Goal: Information Seeking & Learning: Learn about a topic

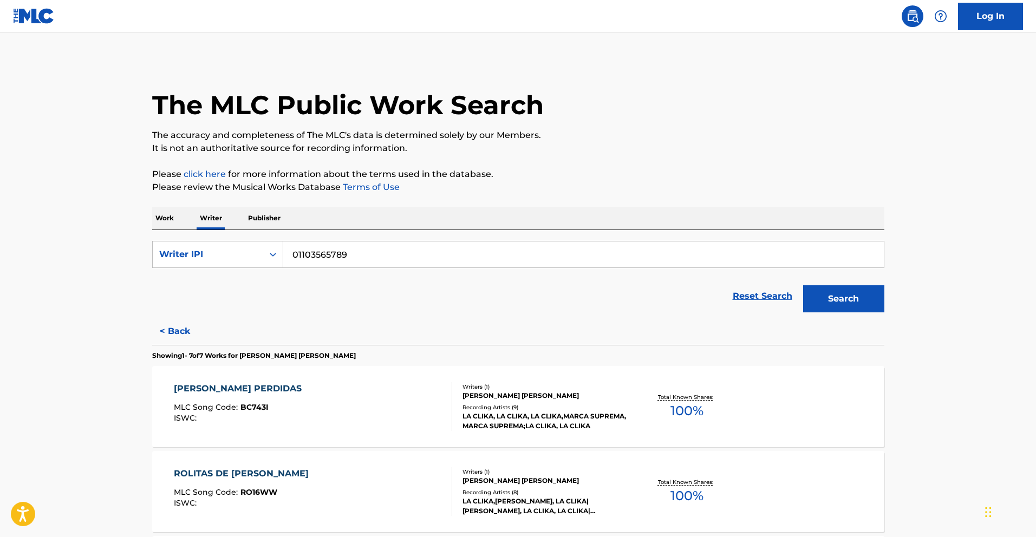
drag, startPoint x: 370, startPoint y: 256, endPoint x: 125, endPoint y: 239, distance: 245.9
click at [131, 240] on main "The MLC Public Work Search The accuracy and completeness of The MLC's data is d…" at bounding box center [518, 522] width 1036 height 981
click at [372, 257] on input "01103565789" at bounding box center [583, 255] width 601 height 26
drag, startPoint x: 361, startPoint y: 256, endPoint x: 298, endPoint y: 259, distance: 62.9
click at [298, 259] on input "01103565789" at bounding box center [583, 255] width 601 height 26
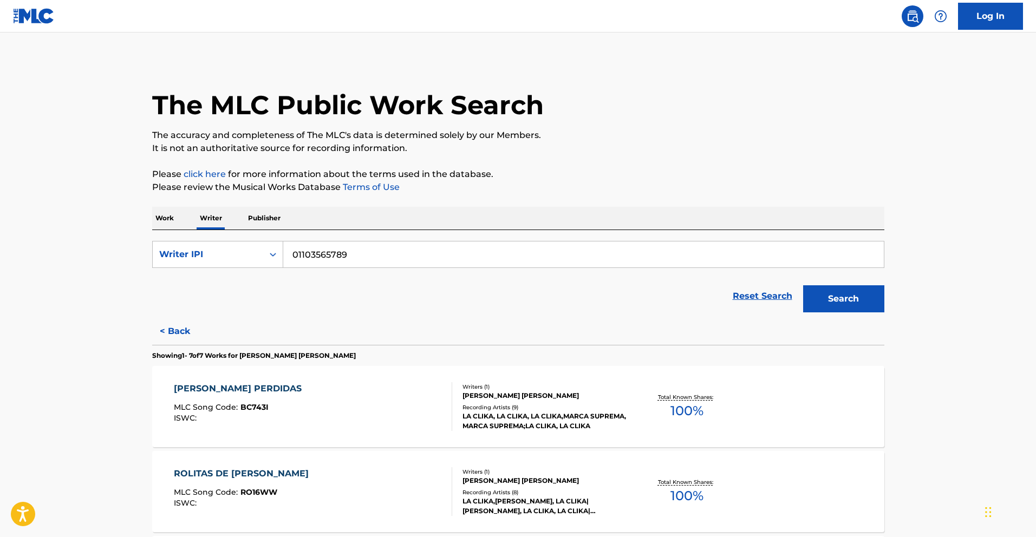
paste input "2117140"
type input "01102117140"
click at [867, 301] on button "Search" at bounding box center [843, 298] width 81 height 27
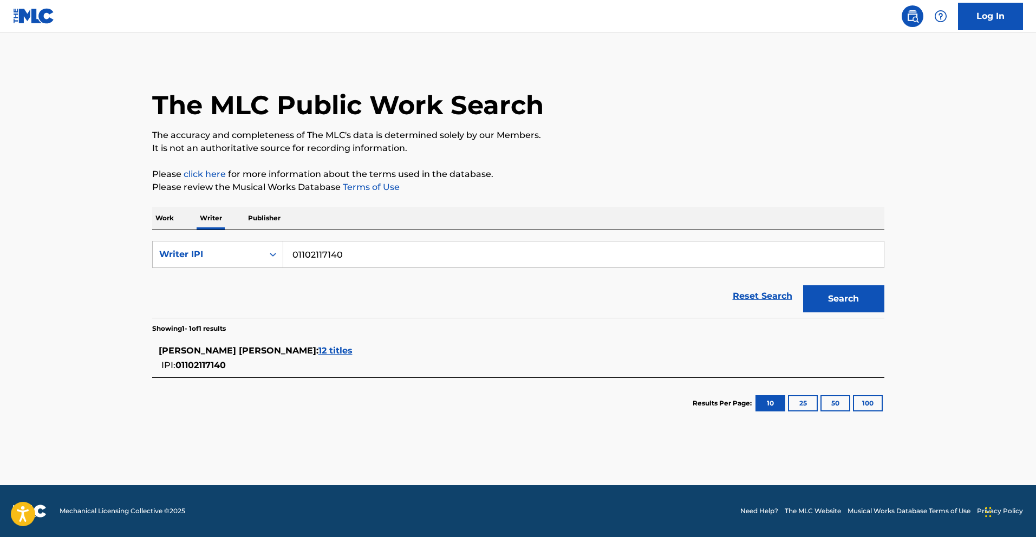
click at [318, 354] on span "12 titles" at bounding box center [335, 351] width 34 height 10
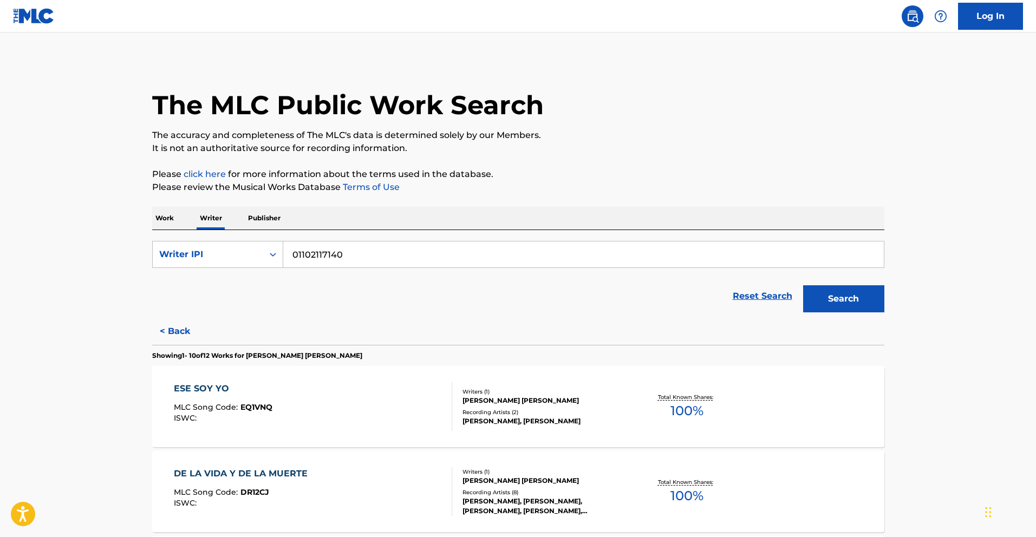
scroll to position [375, 0]
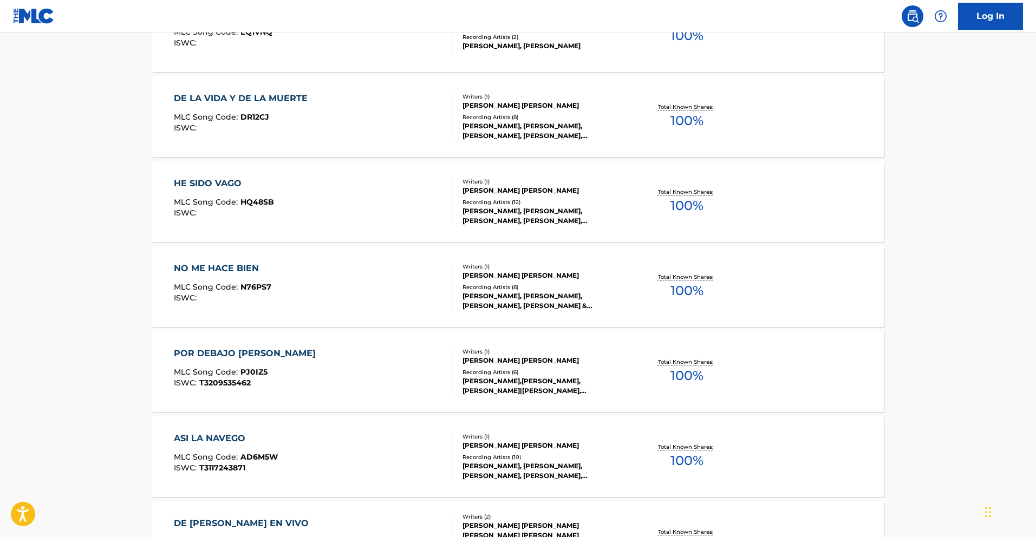
click at [199, 274] on div "NO ME HACE BIEN" at bounding box center [222, 268] width 97 height 13
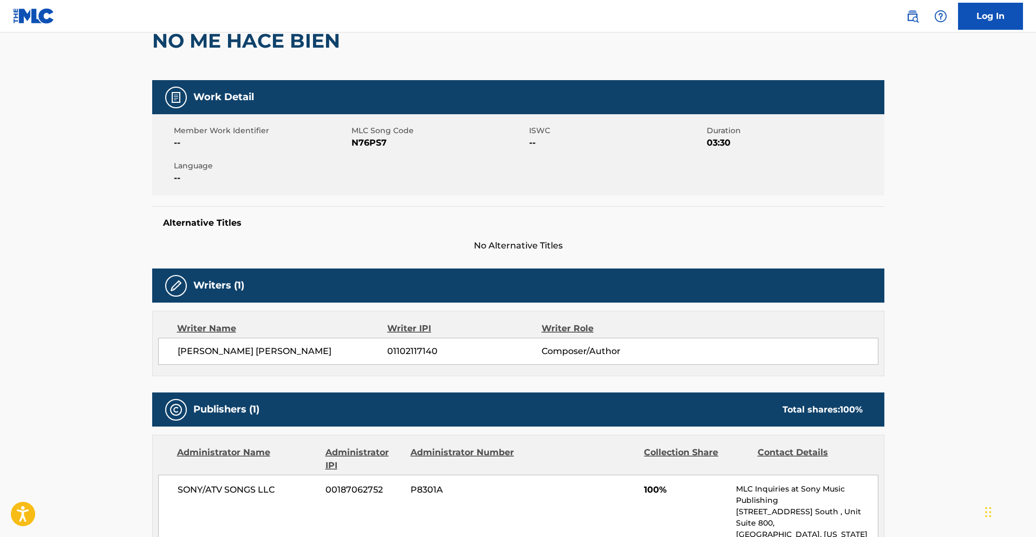
scroll to position [209, 0]
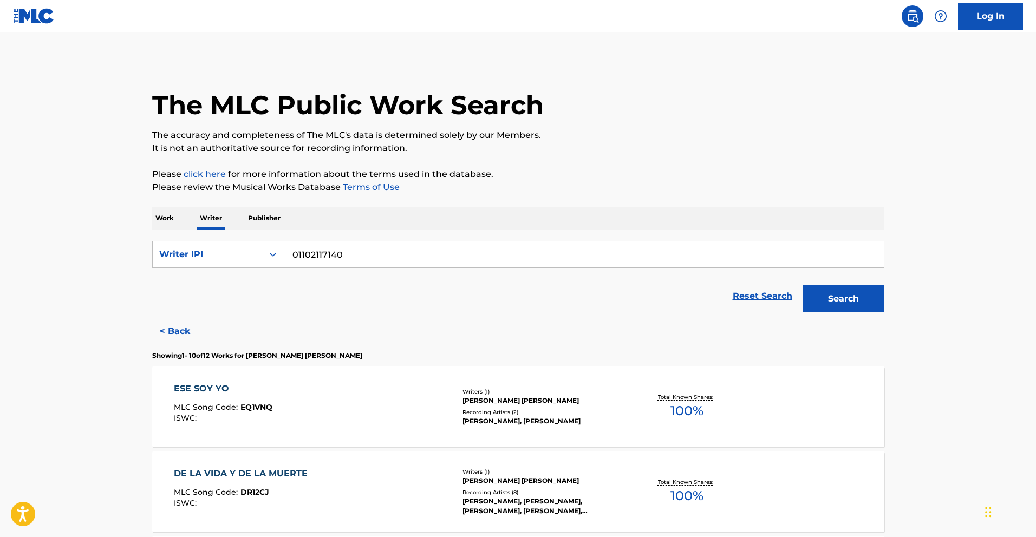
scroll to position [290, 0]
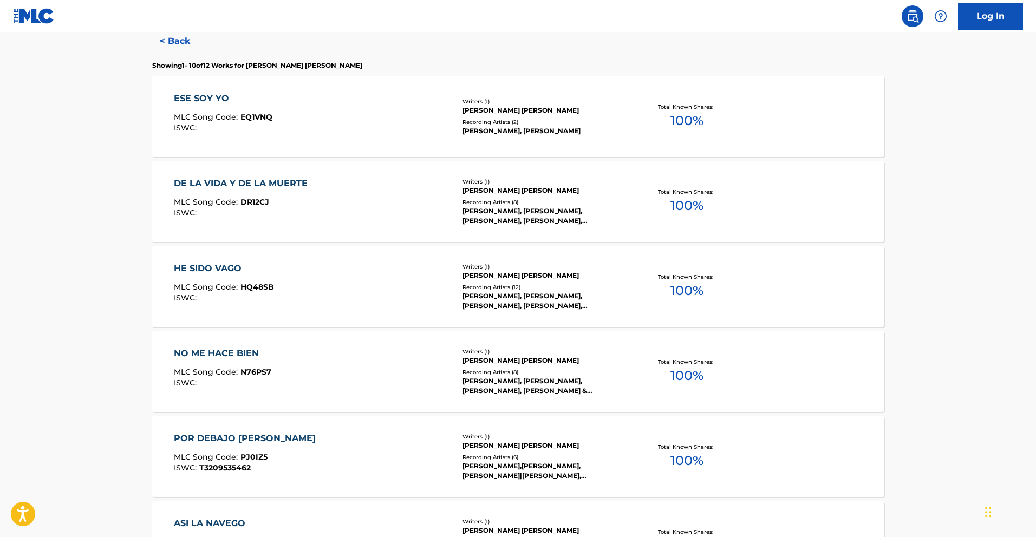
click at [230, 268] on div "HE SIDO VAGO" at bounding box center [224, 268] width 100 height 13
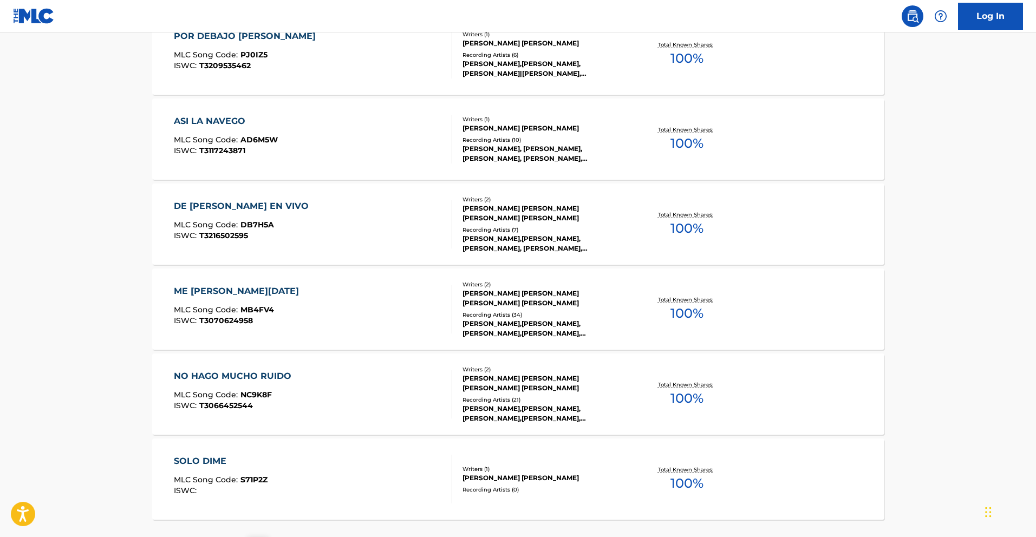
scroll to position [789, 0]
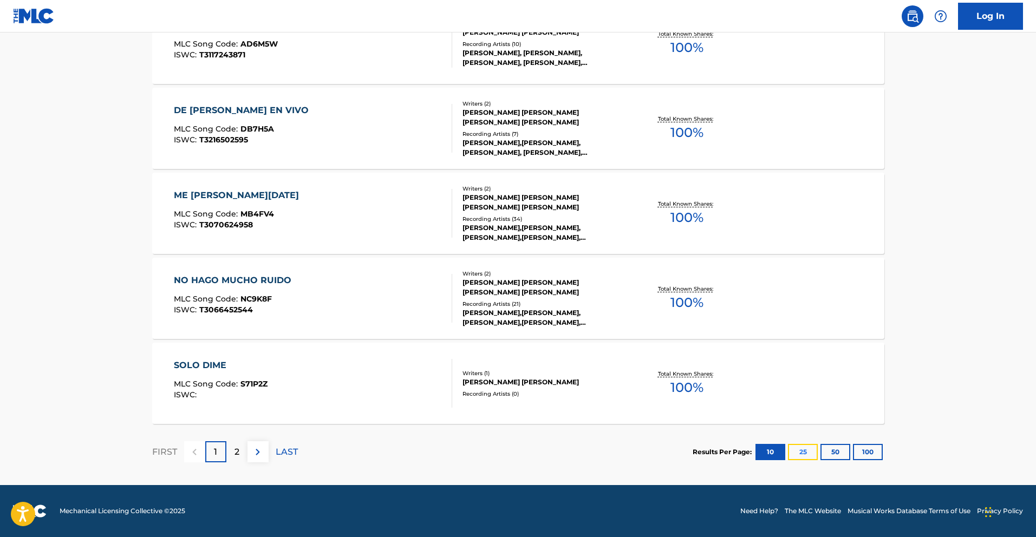
click at [802, 450] on button "25" at bounding box center [803, 452] width 30 height 16
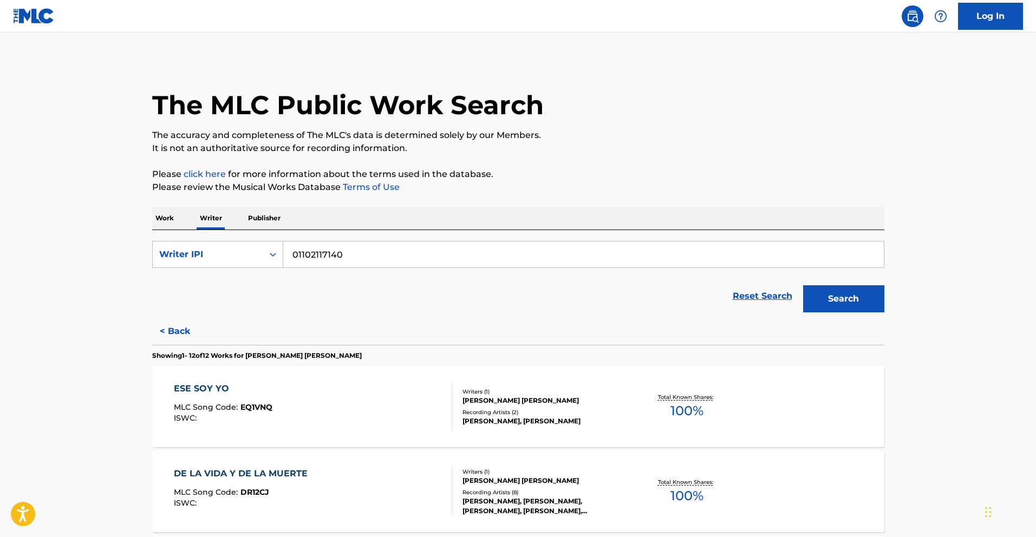
scroll to position [954, 0]
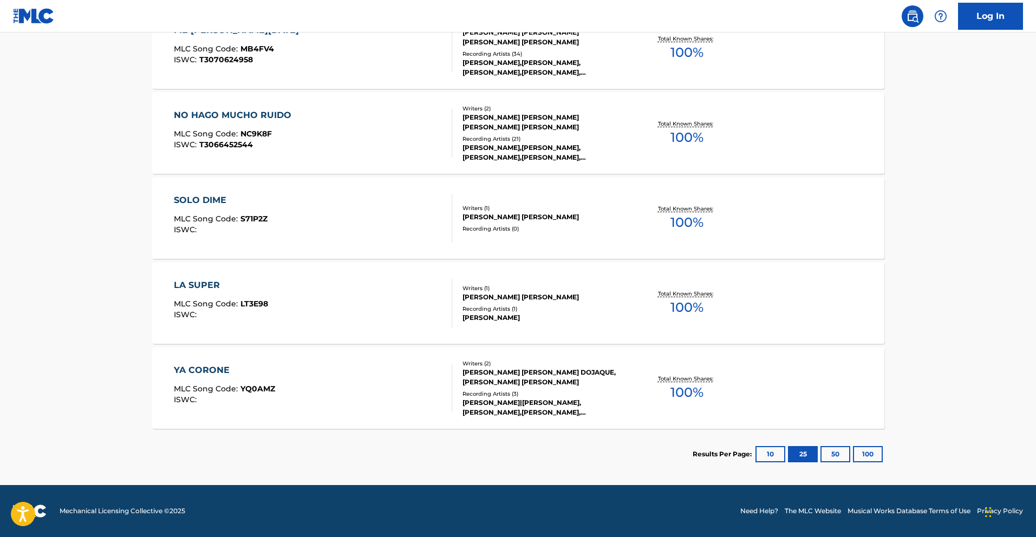
click at [219, 289] on div "LA SUPER" at bounding box center [221, 285] width 94 height 13
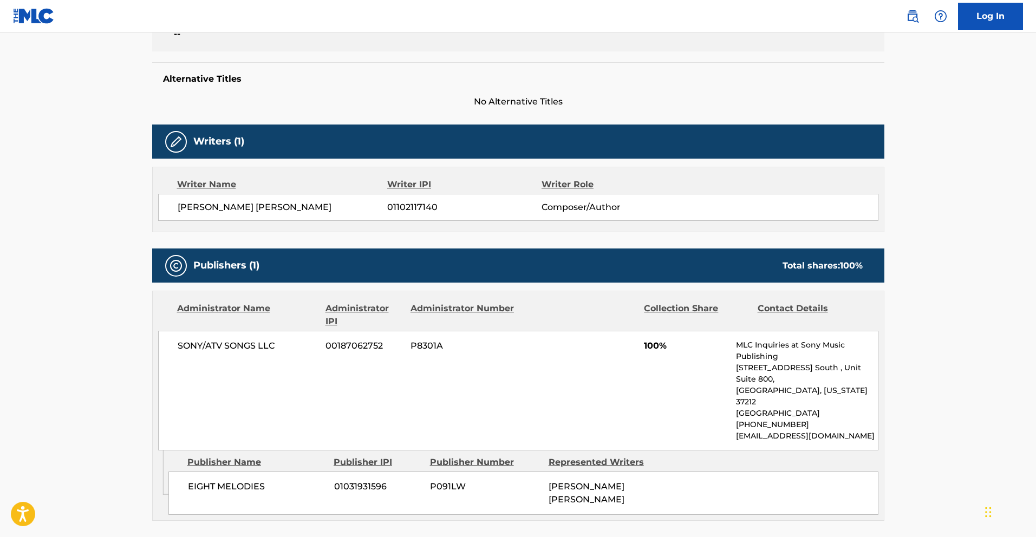
scroll to position [320, 0]
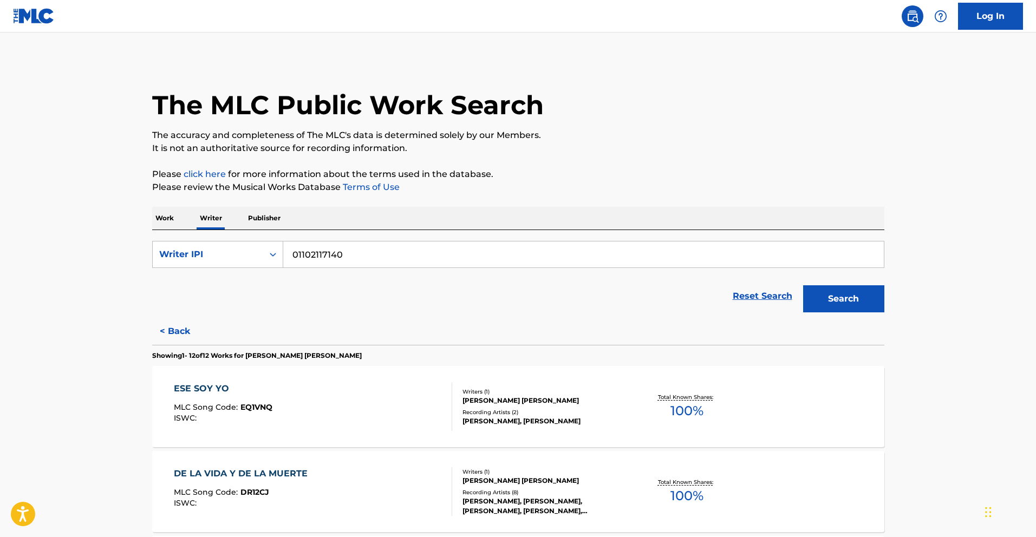
scroll to position [375, 0]
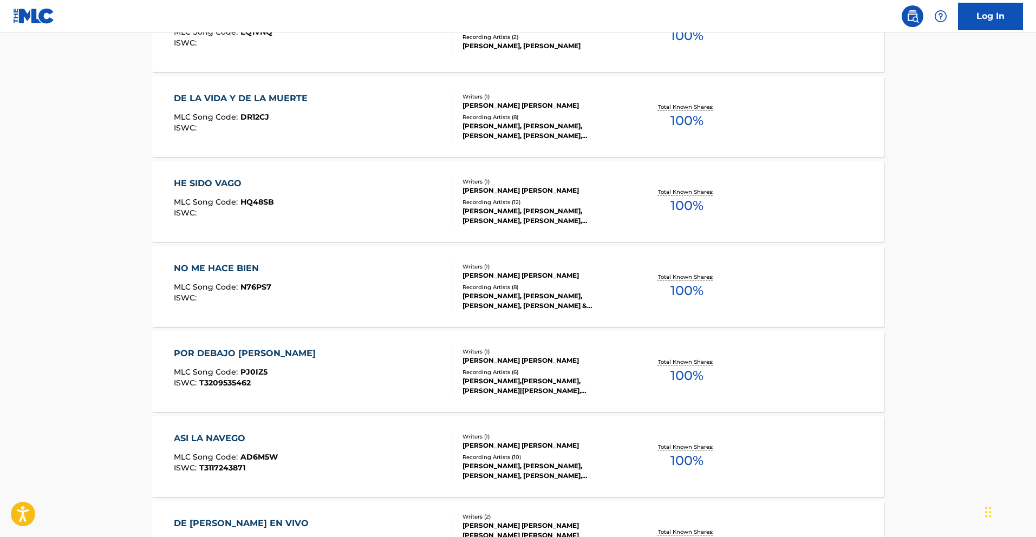
click at [229, 266] on div "NO ME HACE BIEN" at bounding box center [222, 268] width 97 height 13
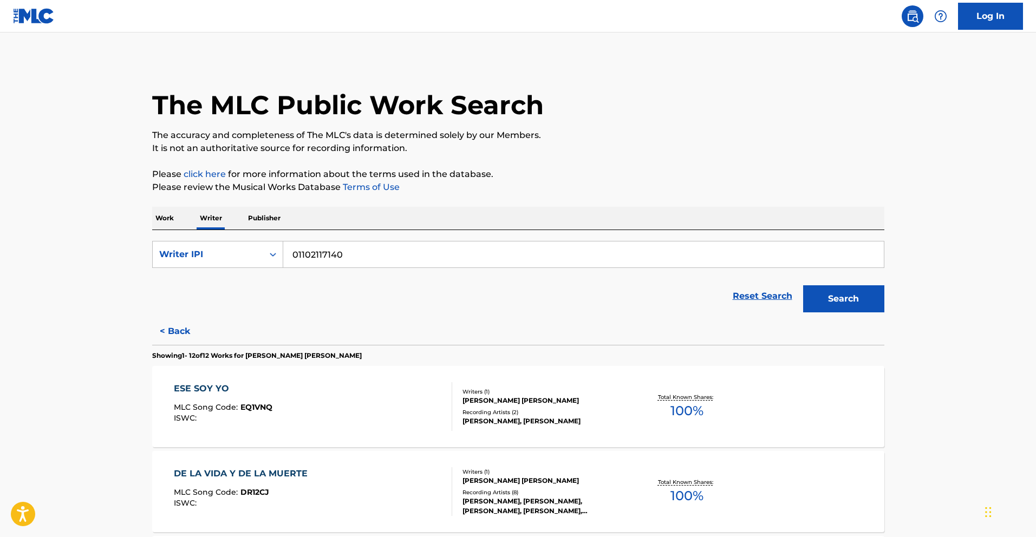
scroll to position [375, 0]
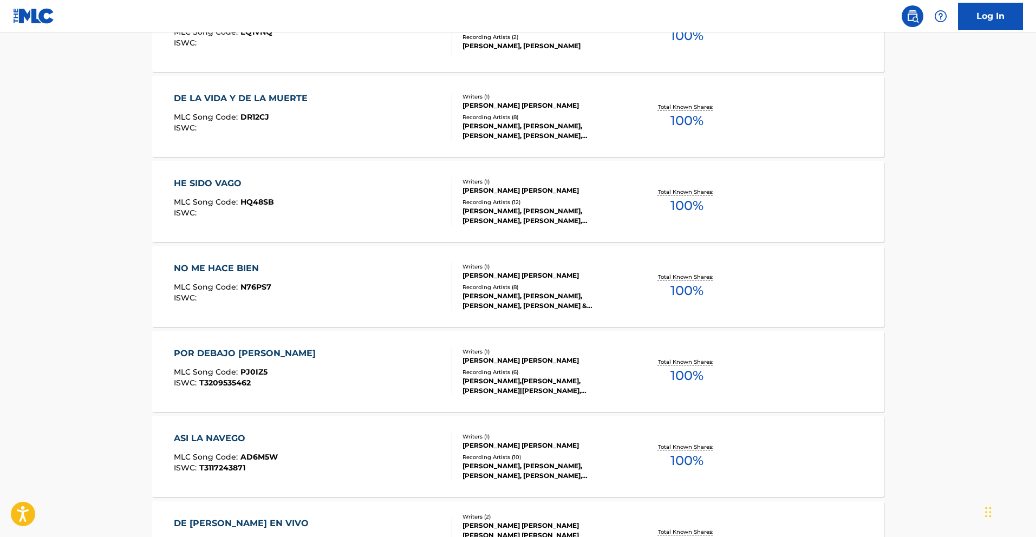
click at [262, 353] on div "POR DEBAJO LES PASE" at bounding box center [247, 353] width 147 height 13
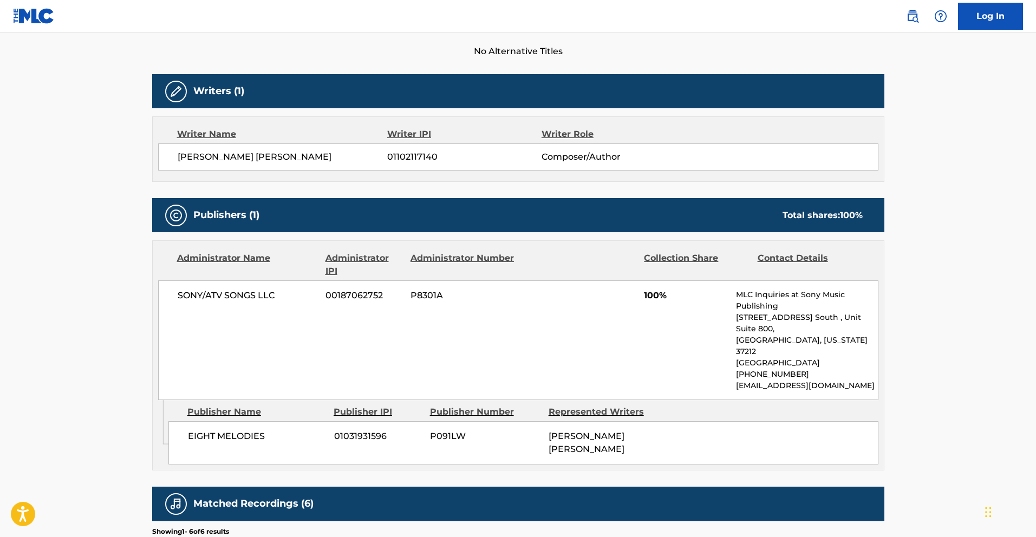
scroll to position [309, 0]
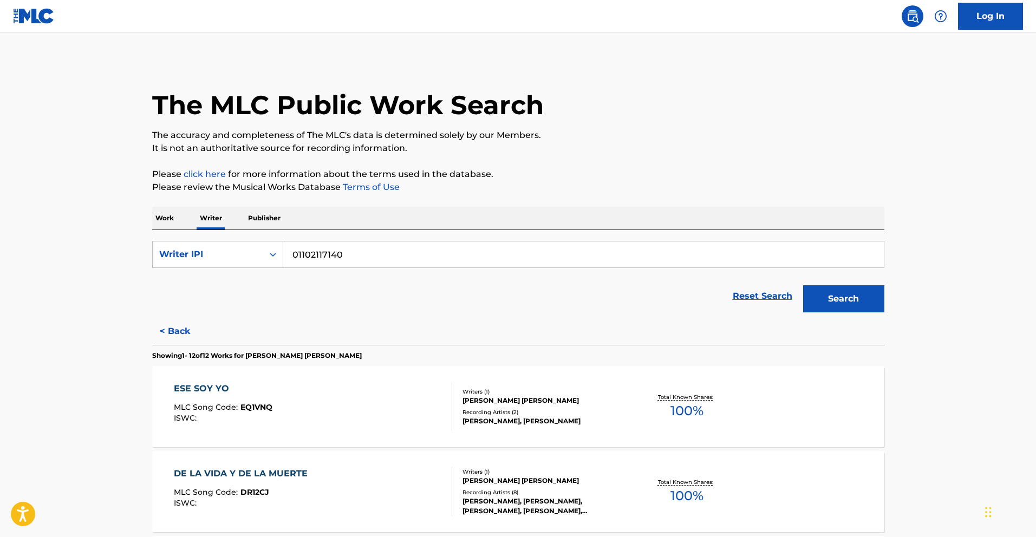
scroll to position [290, 0]
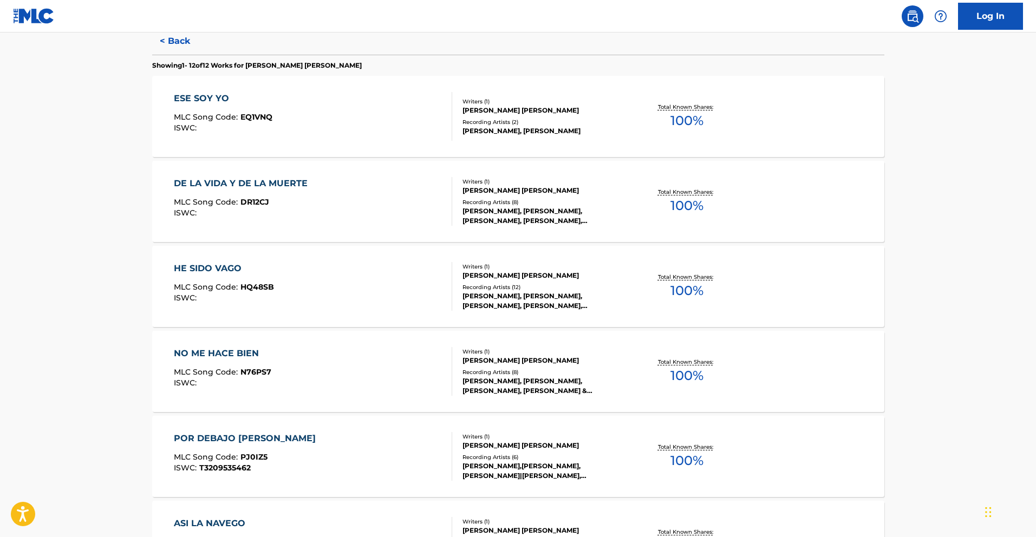
click at [232, 271] on div "HE SIDO VAGO" at bounding box center [224, 268] width 100 height 13
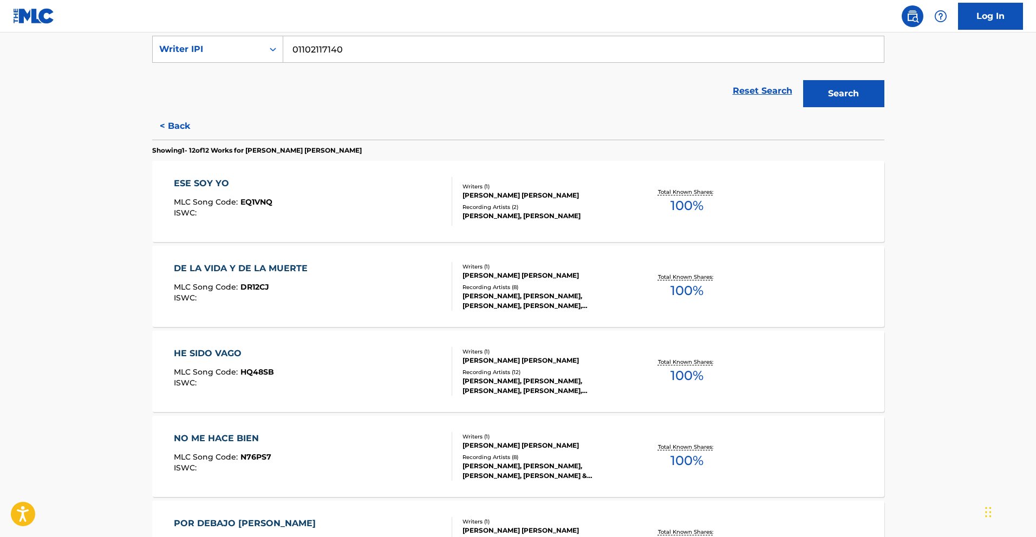
scroll to position [206, 0]
click at [286, 268] on div "DE LA VIDA Y DE LA MUERTE" at bounding box center [243, 268] width 139 height 13
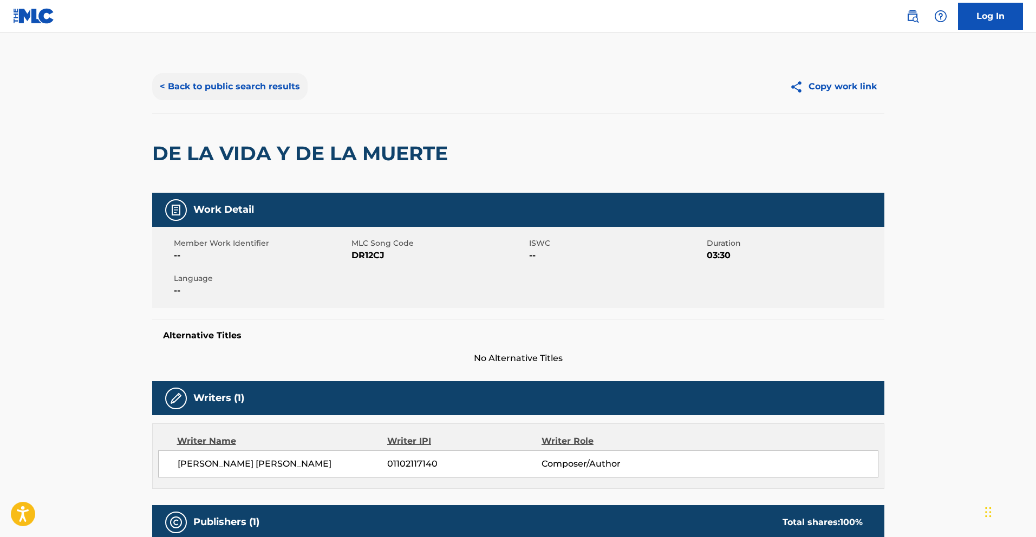
click at [225, 89] on button "< Back to public search results" at bounding box center [229, 86] width 155 height 27
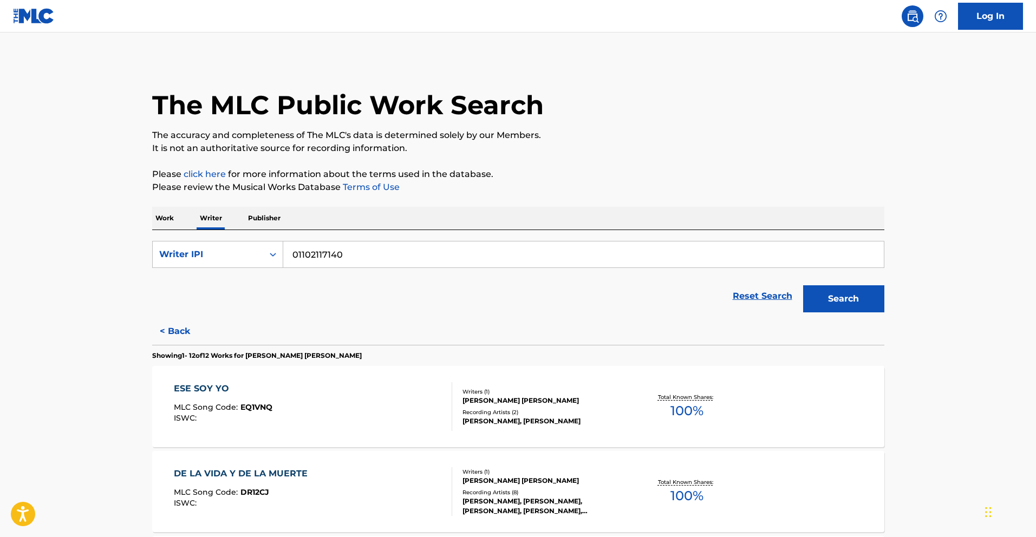
scroll to position [545, 0]
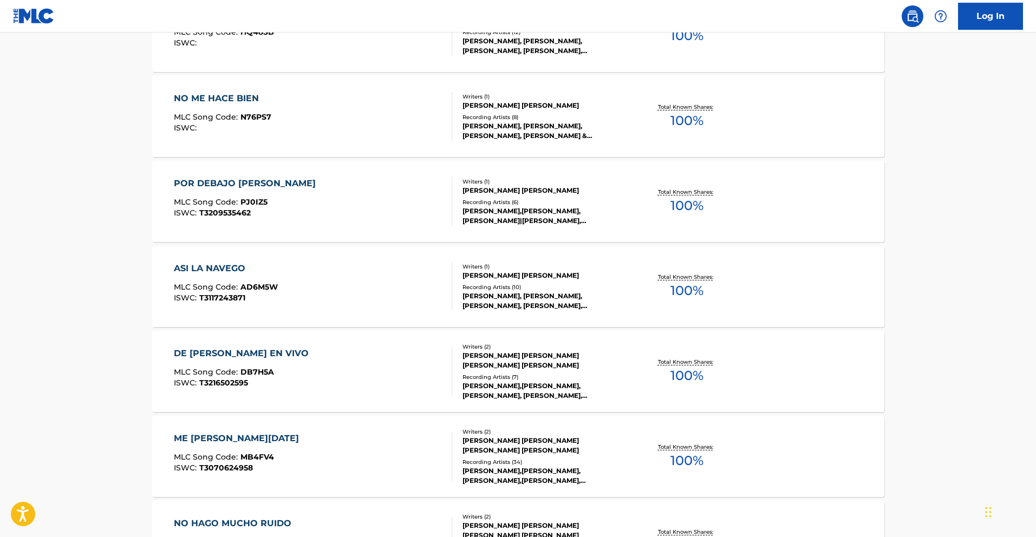
click at [238, 264] on div "ASI LA NAVEGO" at bounding box center [226, 268] width 104 height 13
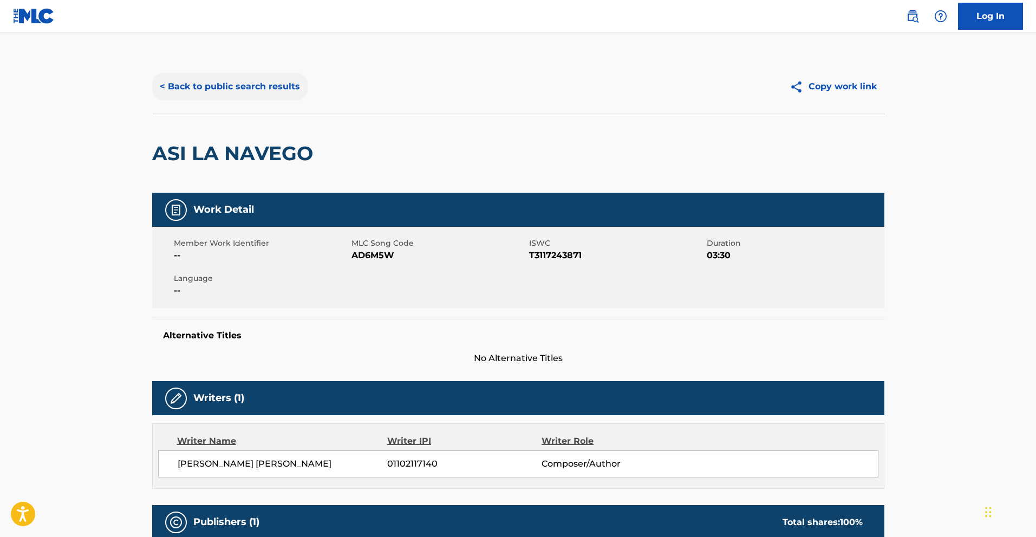
click at [256, 96] on button "< Back to public search results" at bounding box center [229, 86] width 155 height 27
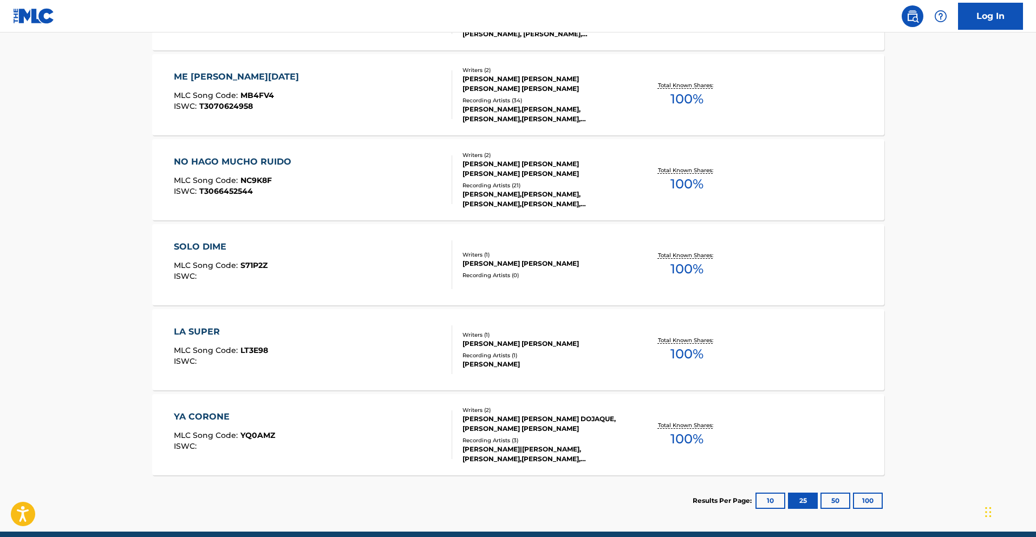
scroll to position [909, 0]
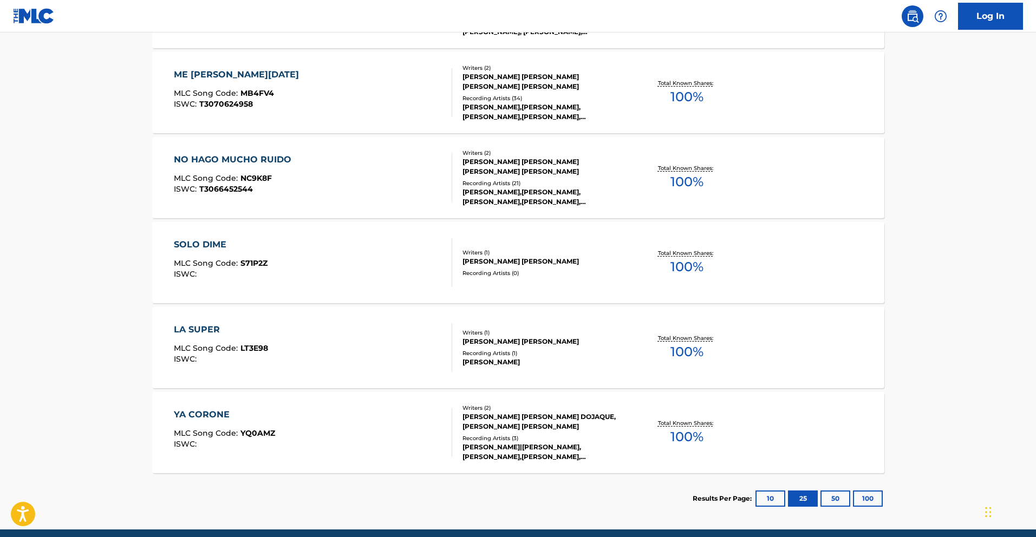
click at [205, 239] on div "SOLO DIME" at bounding box center [221, 244] width 94 height 13
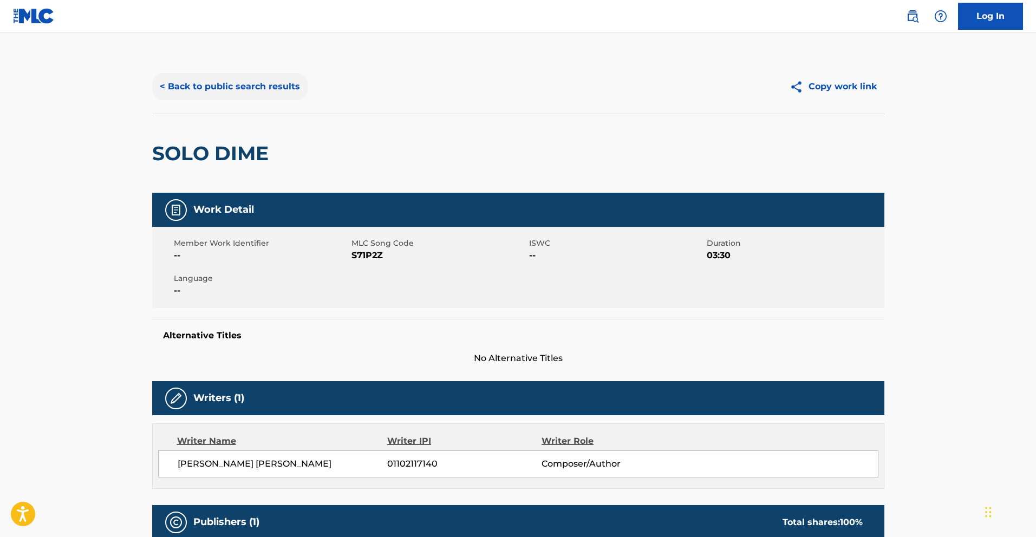
click at [249, 89] on button "< Back to public search results" at bounding box center [229, 86] width 155 height 27
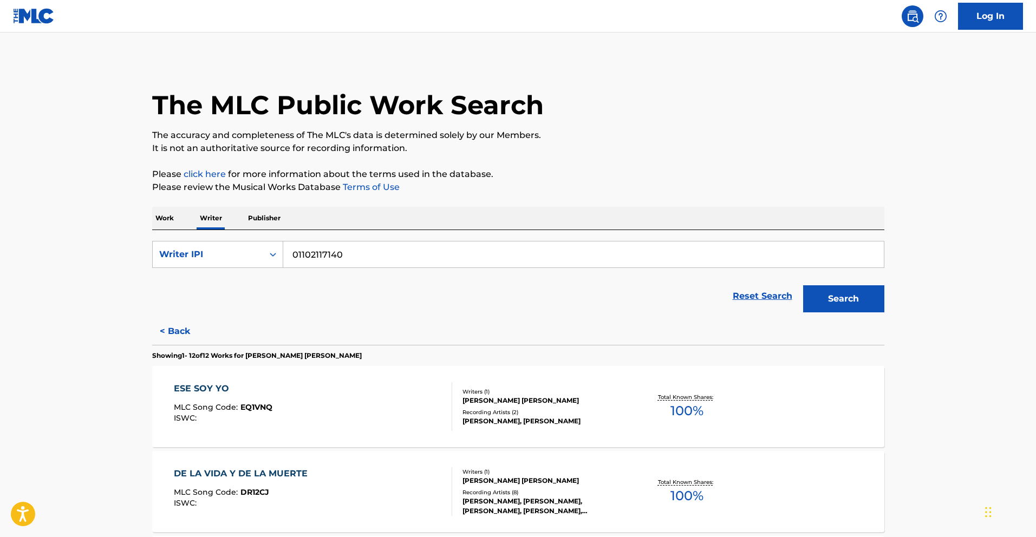
click at [198, 393] on div "ESE SOY YO" at bounding box center [223, 388] width 99 height 13
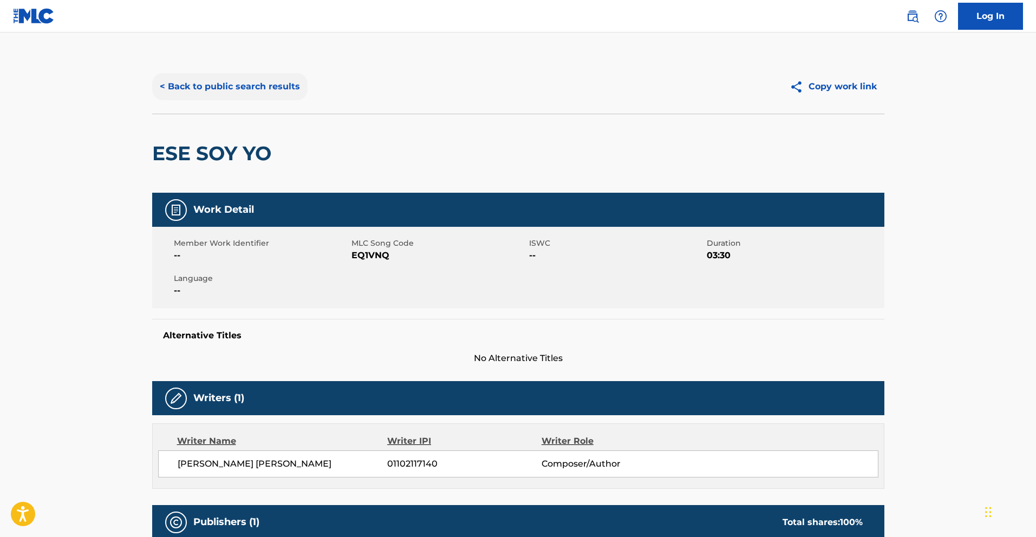
click at [255, 88] on button "< Back to public search results" at bounding box center [229, 86] width 155 height 27
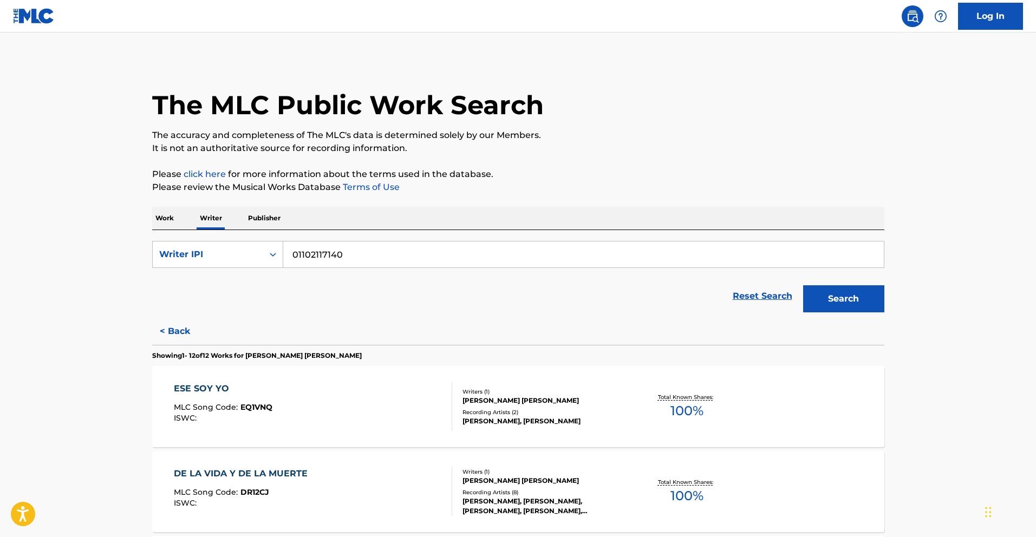
drag, startPoint x: 344, startPoint y: 252, endPoint x: 340, endPoint y: 259, distance: 8.5
click at [340, 259] on input "01102117140" at bounding box center [583, 255] width 601 height 26
paste input "077396915"
type input "01077396915"
click at [847, 297] on button "Search" at bounding box center [843, 298] width 81 height 27
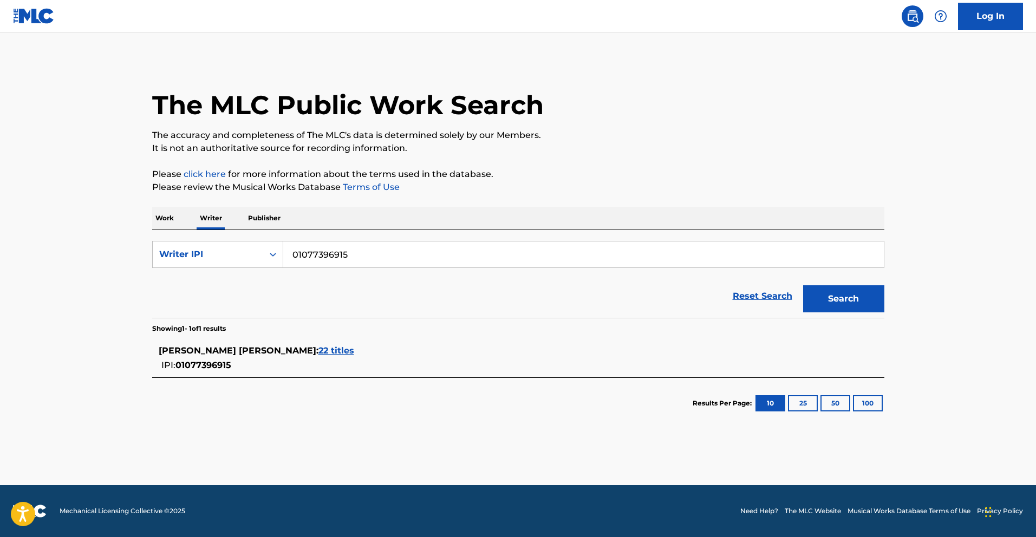
click at [350, 353] on span "22 titles" at bounding box center [336, 351] width 36 height 10
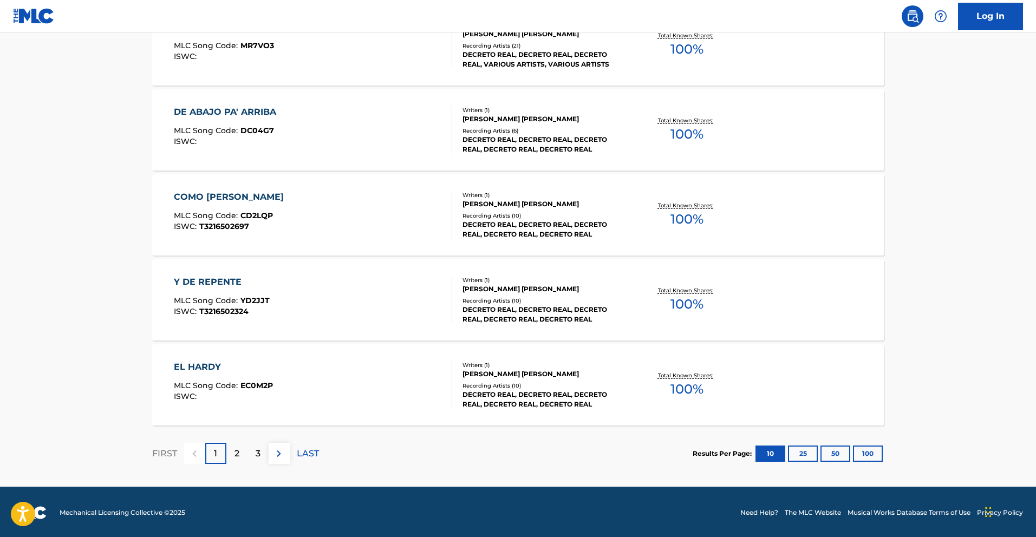
scroll to position [789, 0]
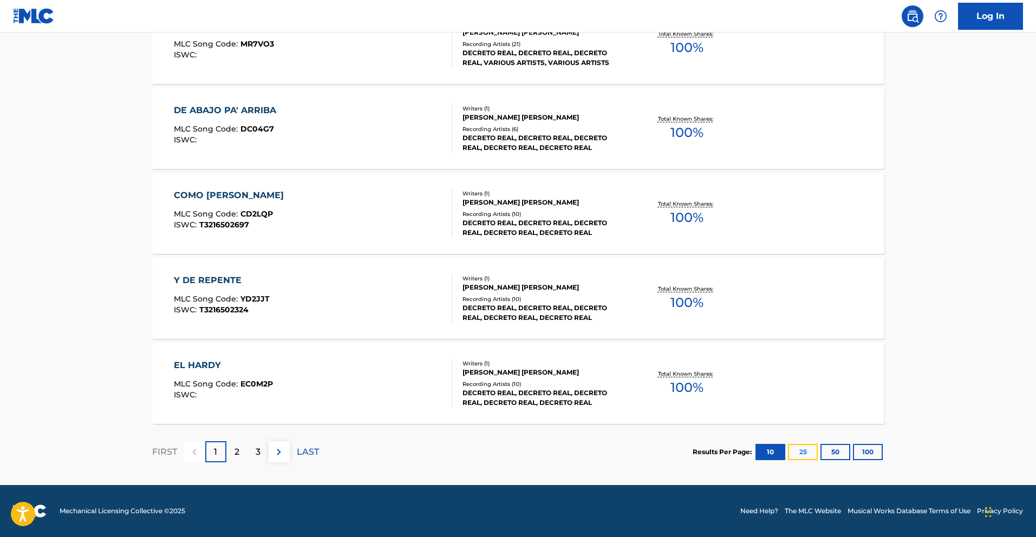
click at [802, 454] on button "25" at bounding box center [803, 452] width 30 height 16
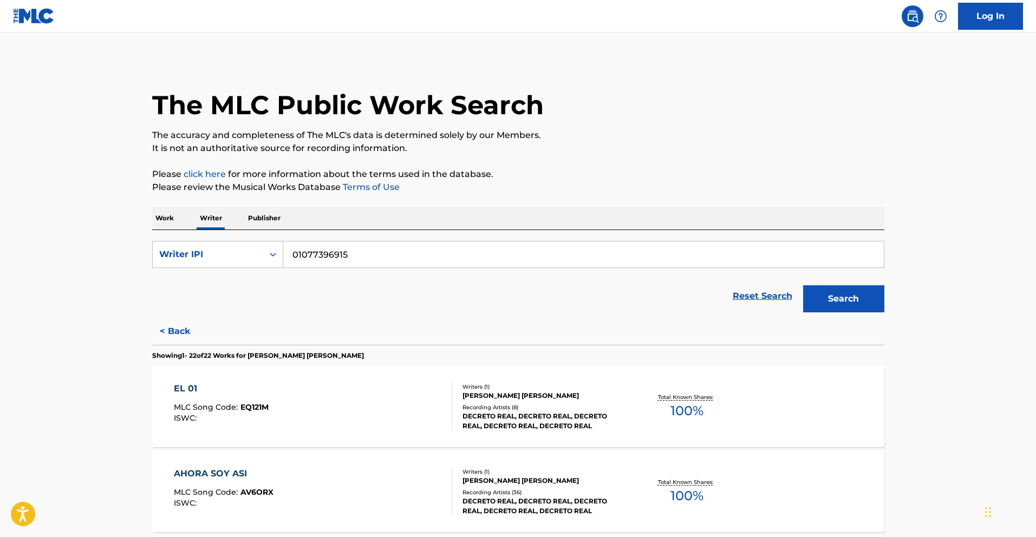
scroll to position [1141, 0]
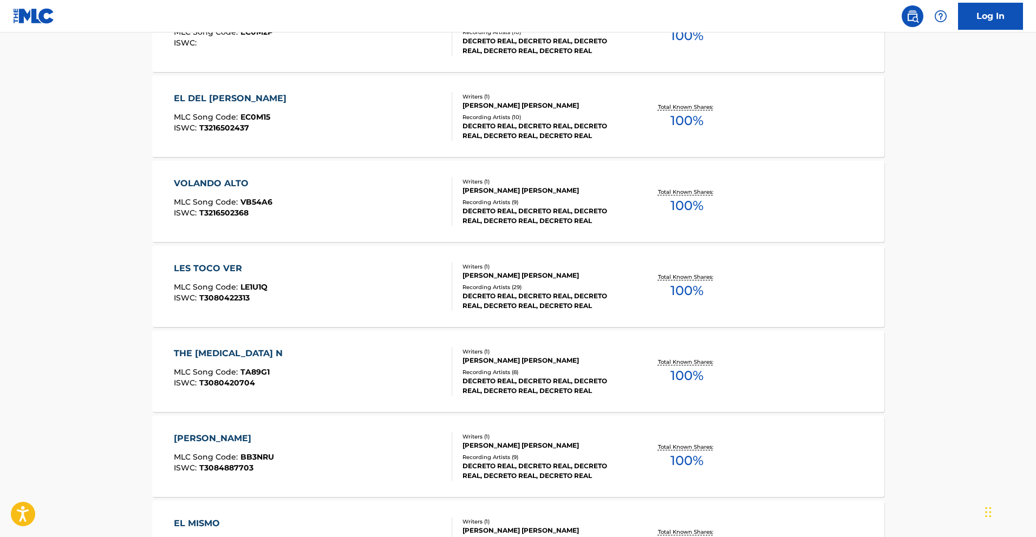
click at [194, 268] on div "LES TOCO VER" at bounding box center [221, 268] width 94 height 13
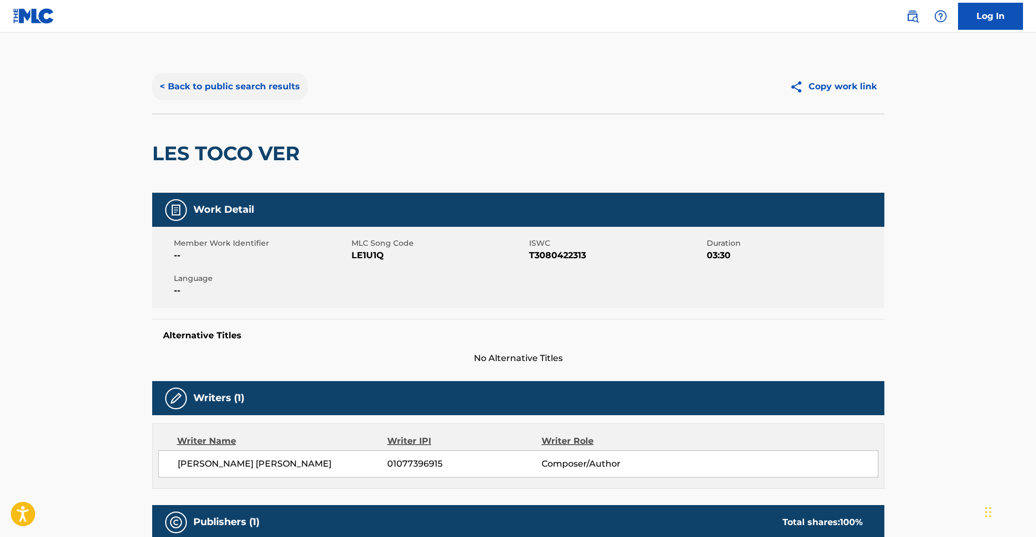
click at [232, 87] on button "< Back to public search results" at bounding box center [229, 86] width 155 height 27
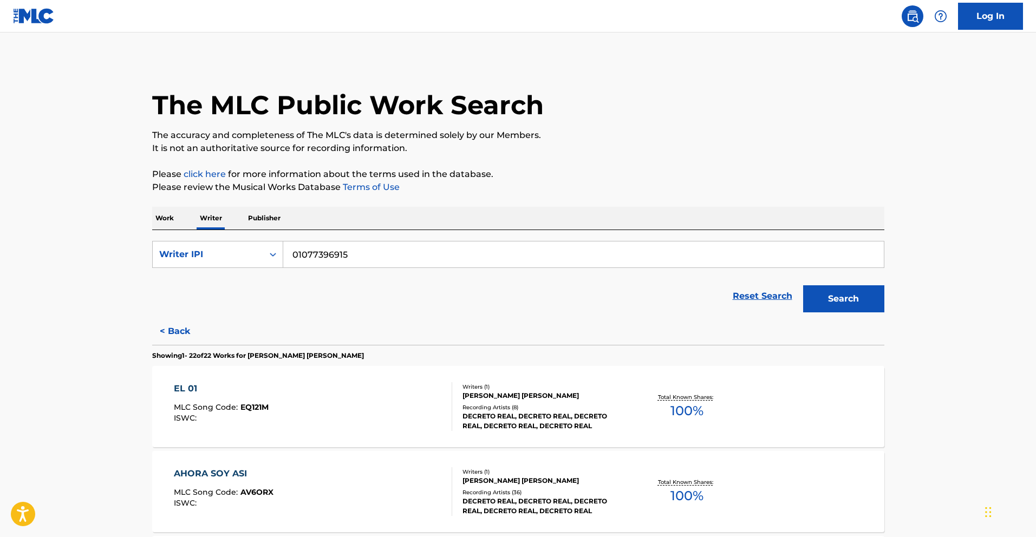
scroll to position [1481, 0]
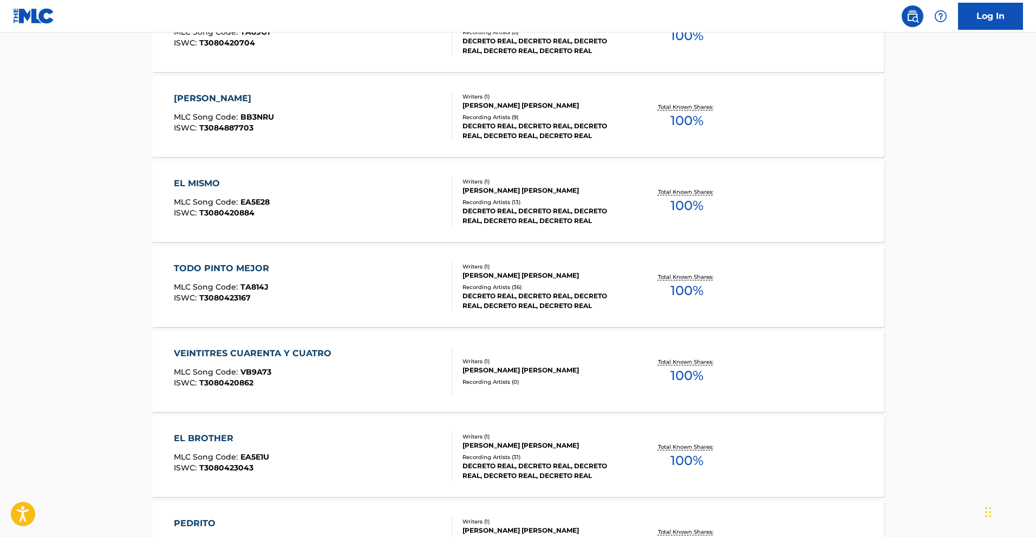
click at [240, 263] on div "TODO PINTO MEJOR" at bounding box center [224, 268] width 101 height 13
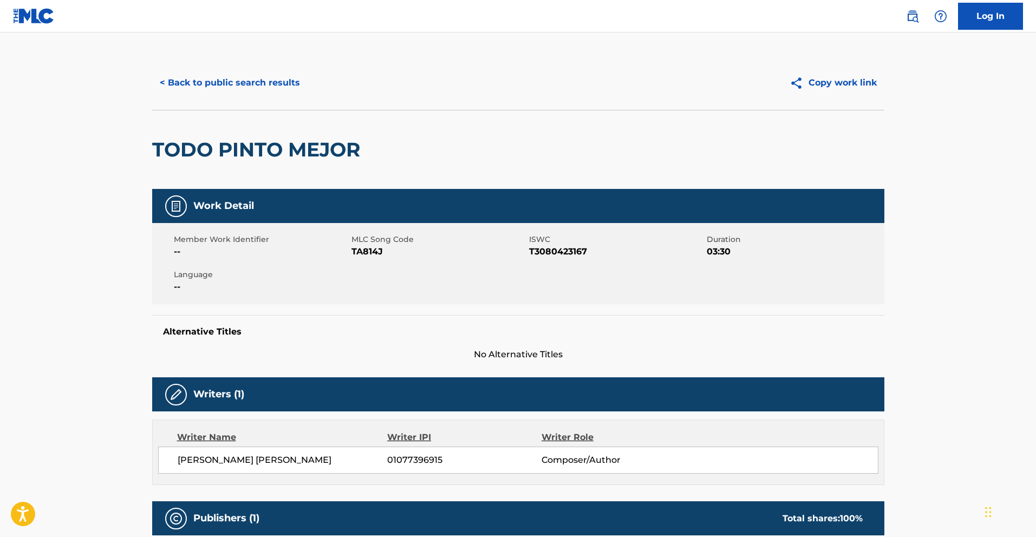
scroll to position [1, 0]
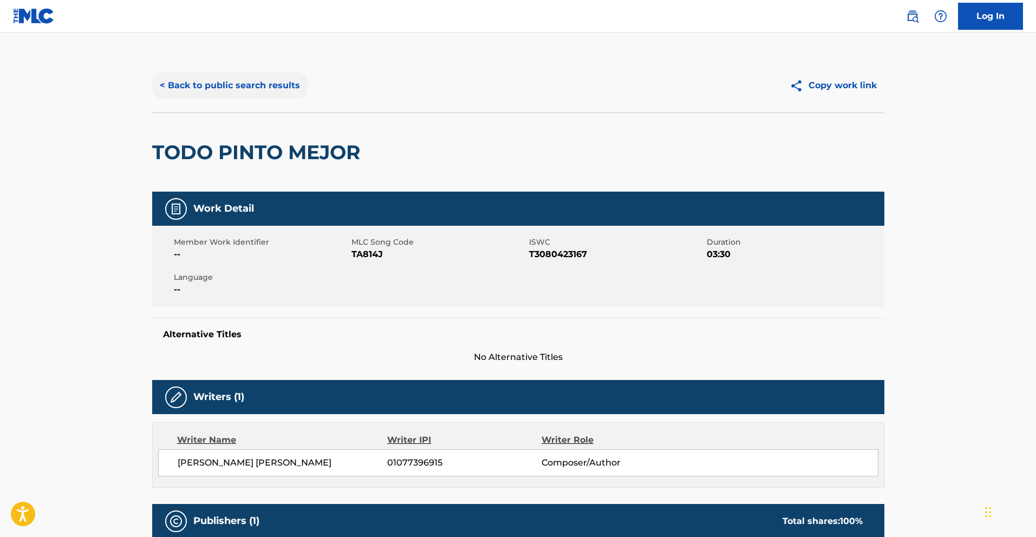
click at [272, 84] on button "< Back to public search results" at bounding box center [229, 85] width 155 height 27
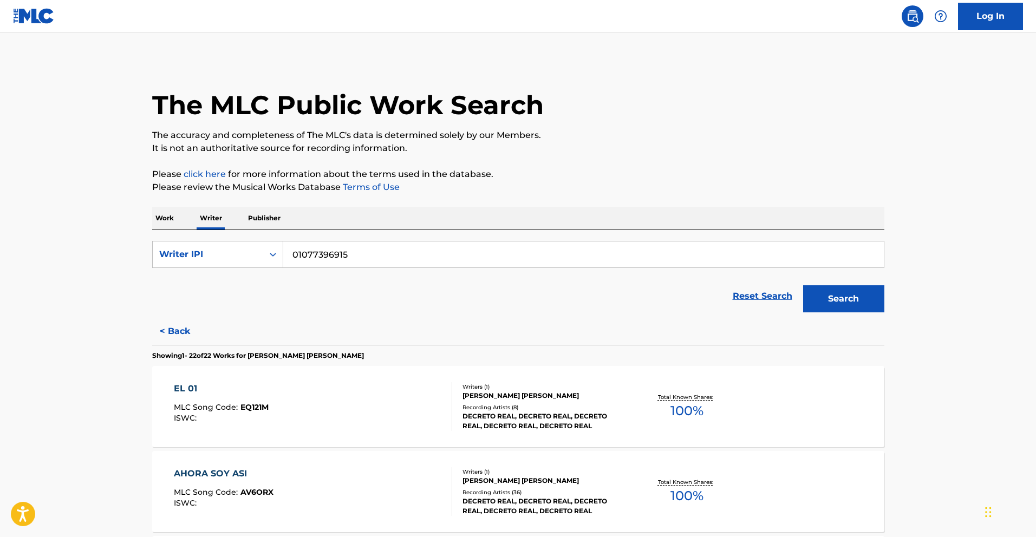
scroll to position [1226, 0]
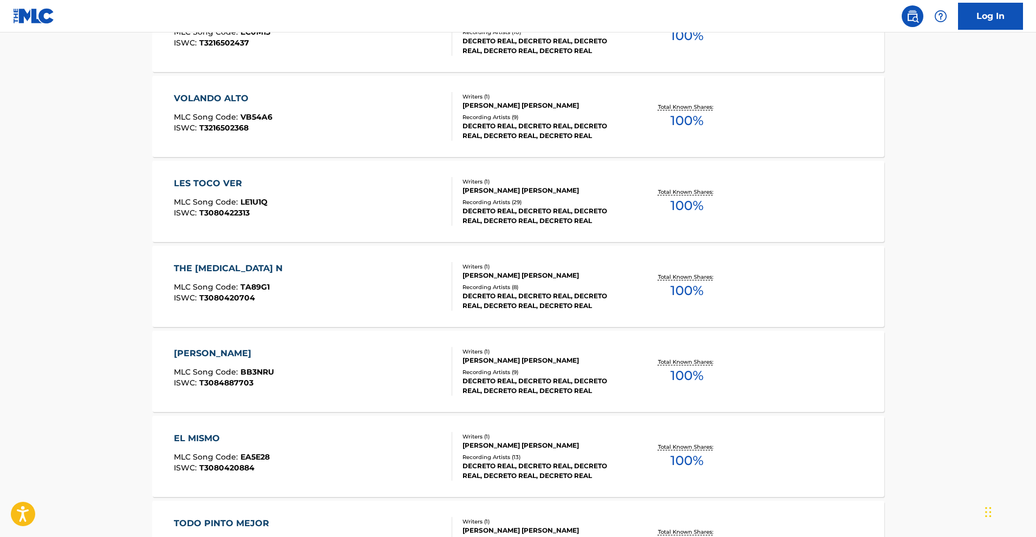
click at [209, 267] on div "THE [MEDICAL_DATA] N" at bounding box center [231, 268] width 114 height 13
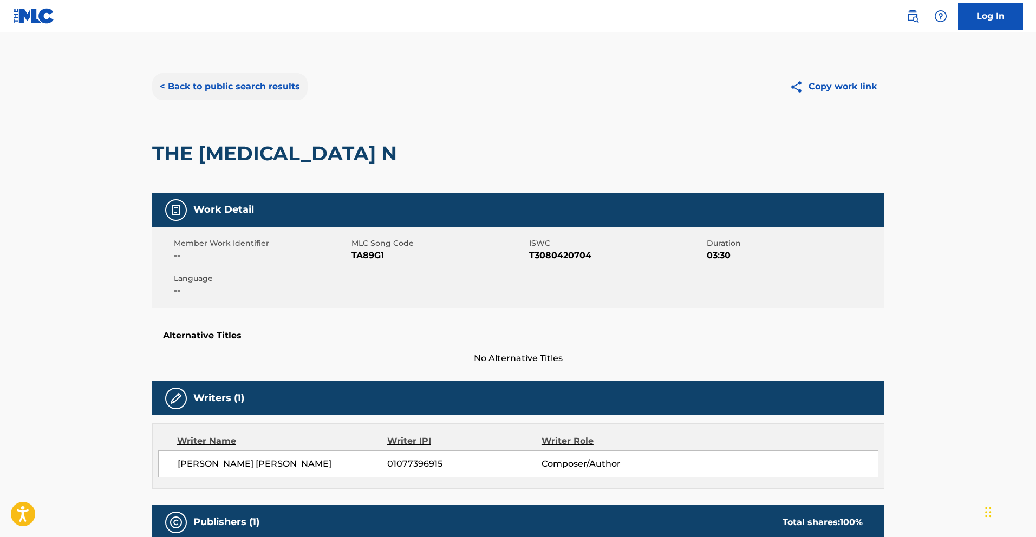
click at [226, 87] on button "< Back to public search results" at bounding box center [229, 86] width 155 height 27
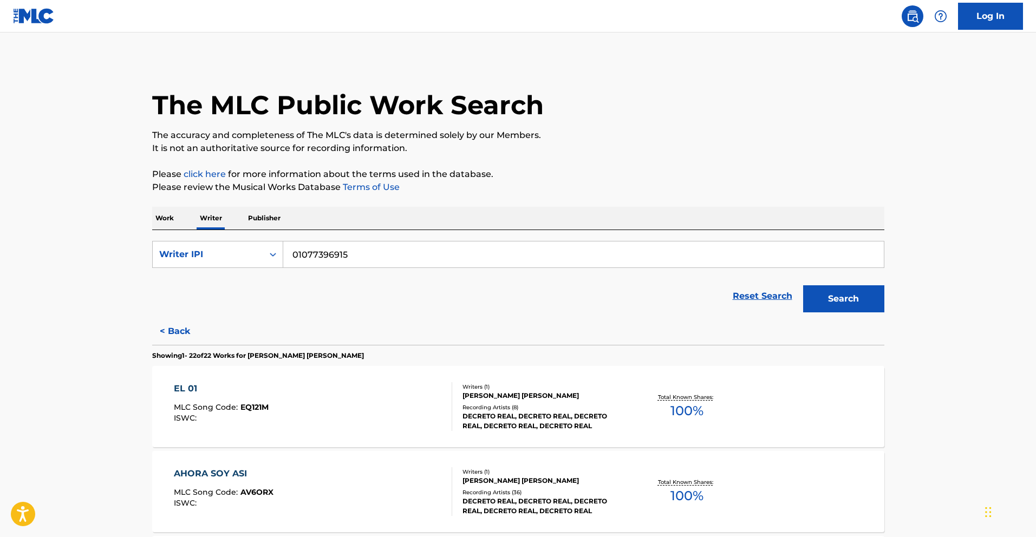
scroll to position [1566, 0]
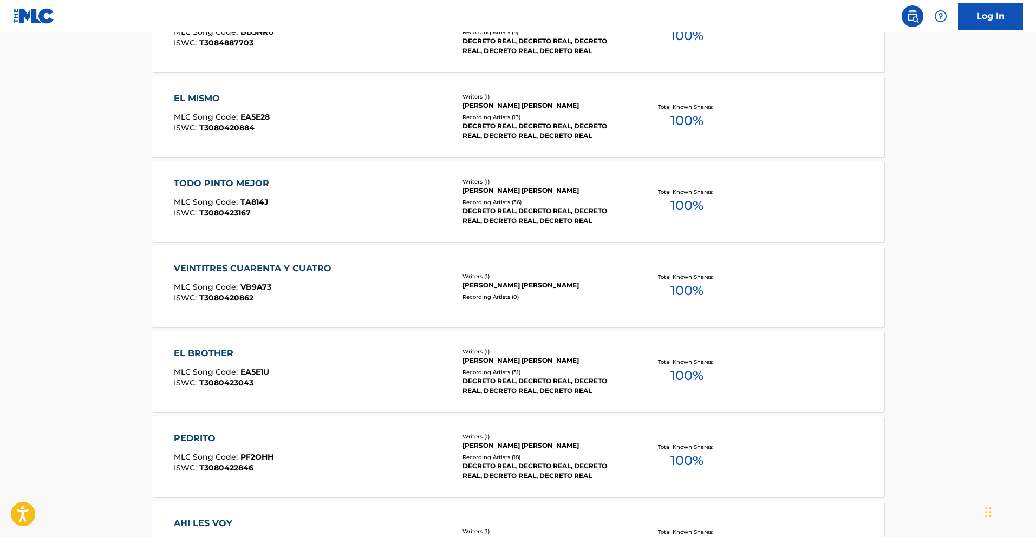
click at [252, 271] on div "VEINTITRES CUARENTA Y CUATRO" at bounding box center [255, 268] width 163 height 13
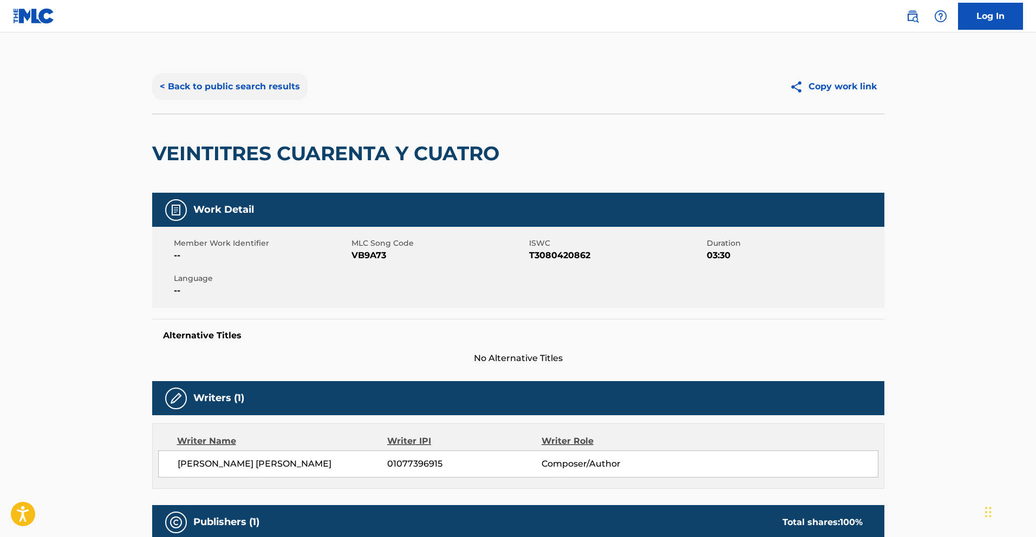
click at [191, 87] on button "< Back to public search results" at bounding box center [229, 86] width 155 height 27
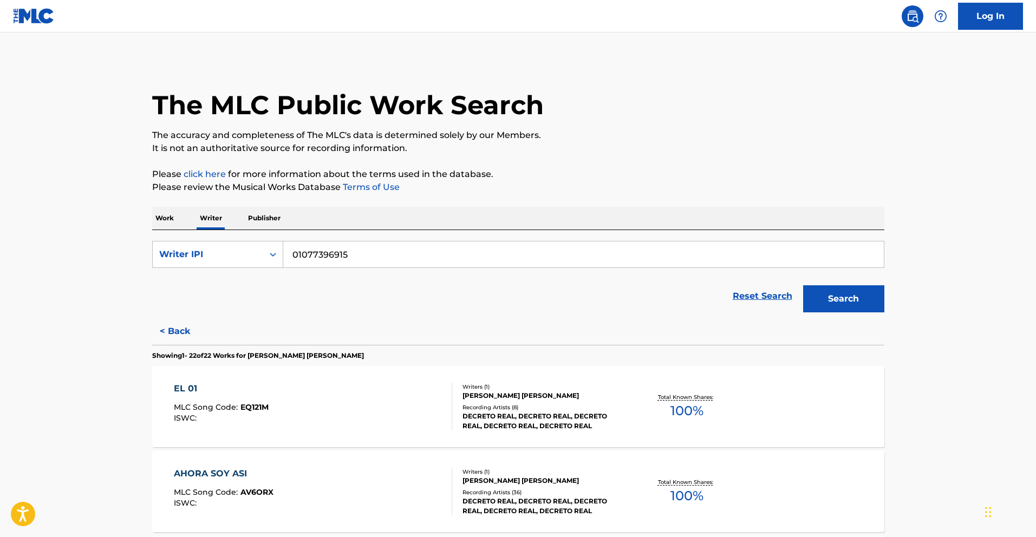
scroll to position [800, 0]
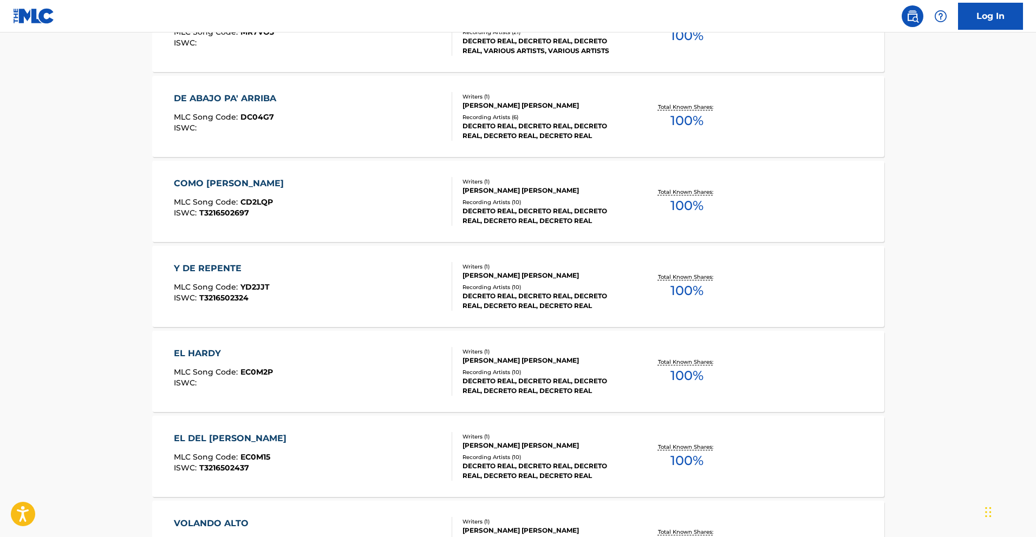
click at [343, 291] on div "Y DE REPENTE MLC Song Code : YD2JJT ISWC : T3216502324" at bounding box center [313, 286] width 278 height 49
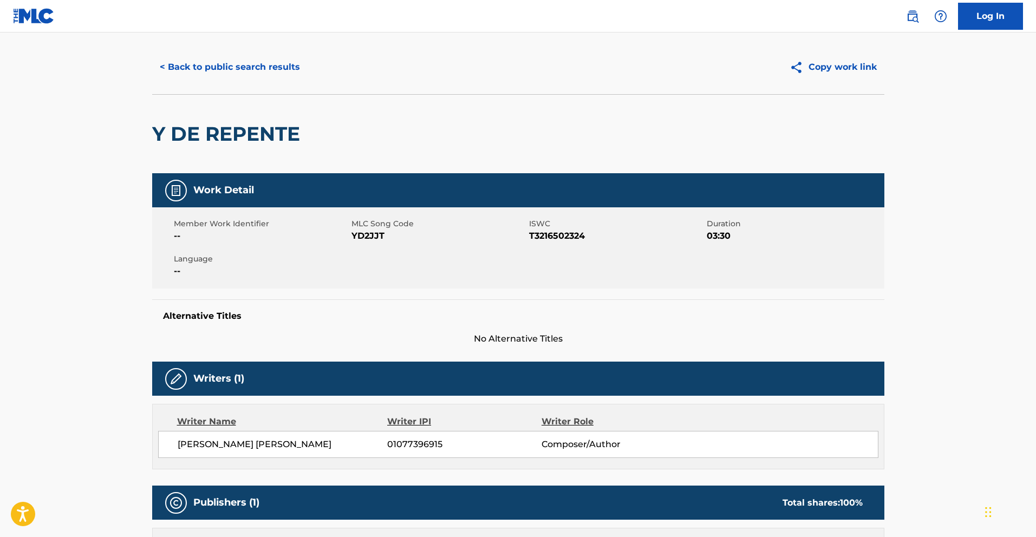
scroll to position [16, 0]
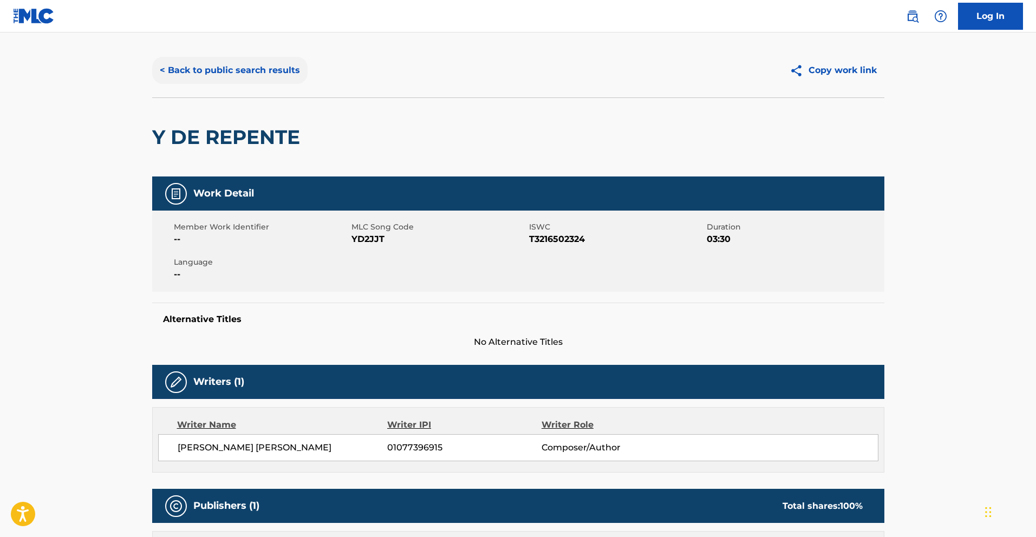
click at [219, 73] on button "< Back to public search results" at bounding box center [229, 70] width 155 height 27
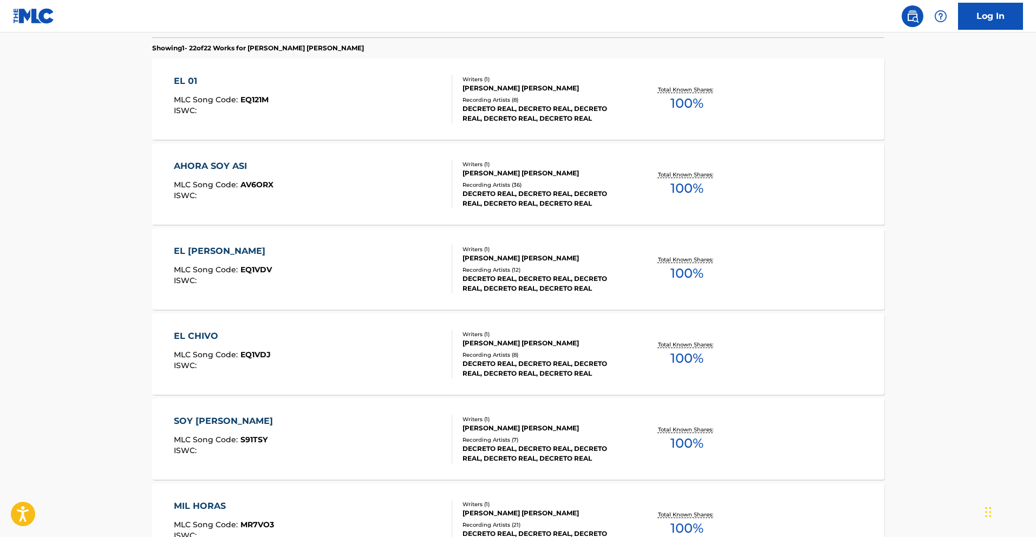
scroll to position [309, 0]
click at [236, 330] on div "EL CHIVO" at bounding box center [222, 334] width 97 height 13
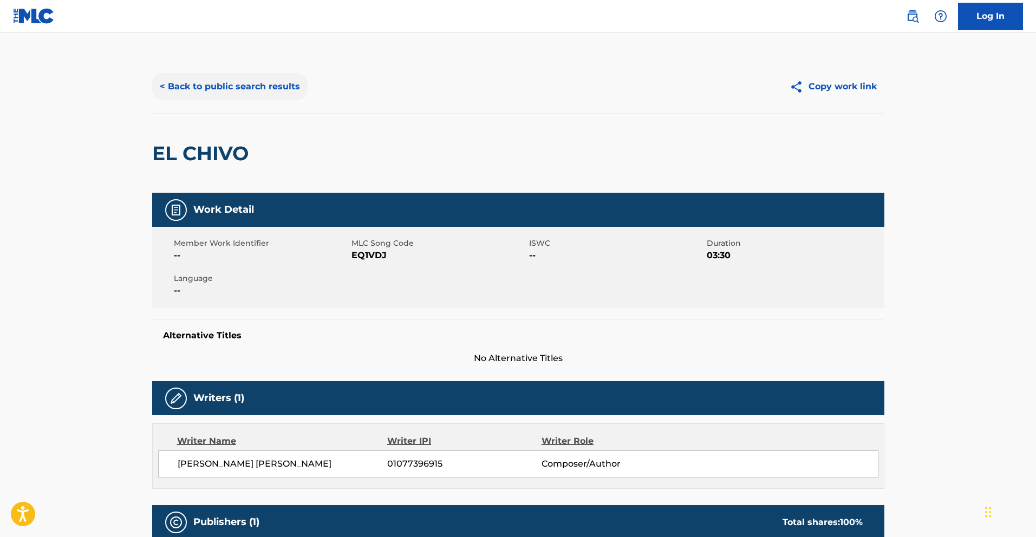
click at [231, 84] on button "< Back to public search results" at bounding box center [229, 86] width 155 height 27
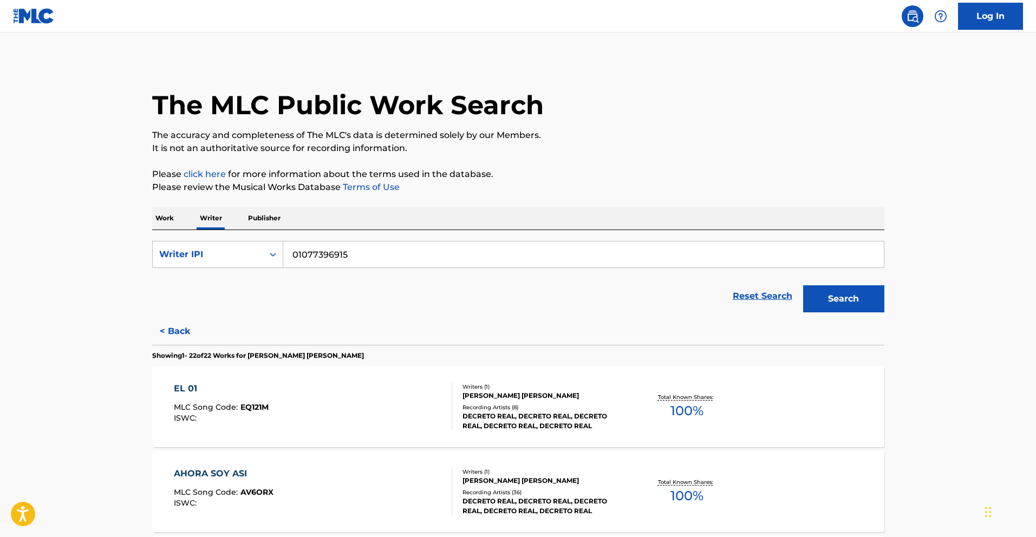
scroll to position [1056, 0]
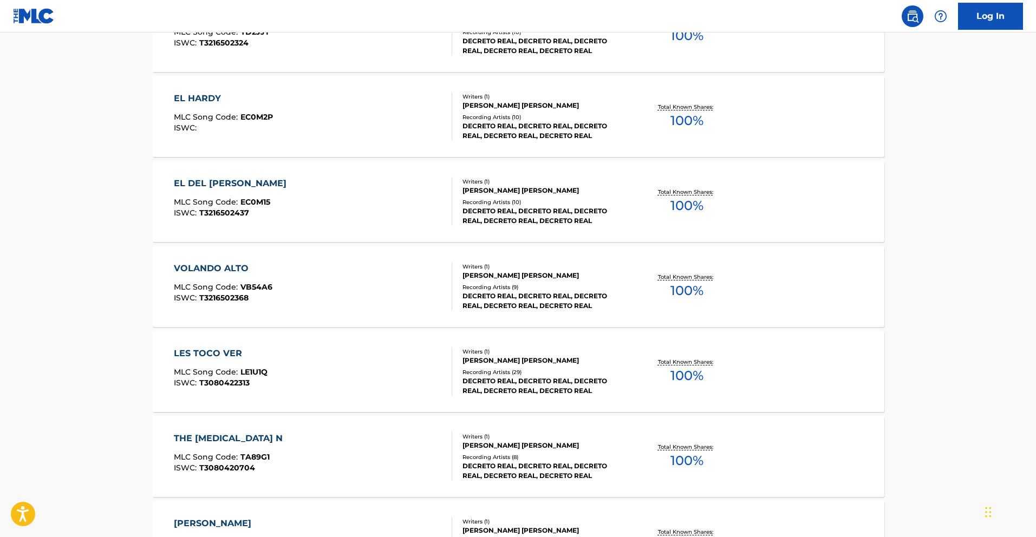
click at [194, 267] on div "VOLANDO ALTO" at bounding box center [223, 268] width 99 height 13
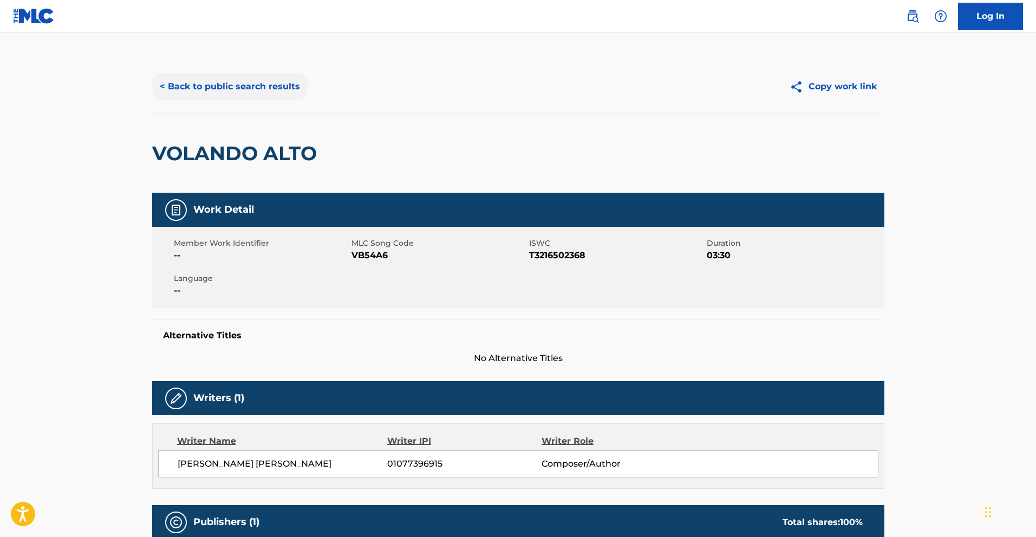
click at [239, 96] on button "< Back to public search results" at bounding box center [229, 86] width 155 height 27
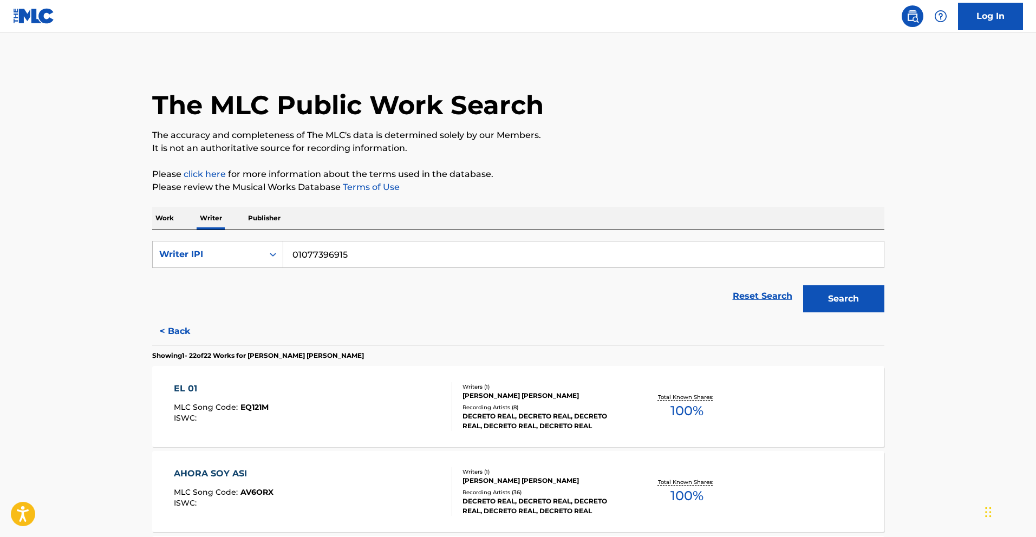
scroll to position [545, 0]
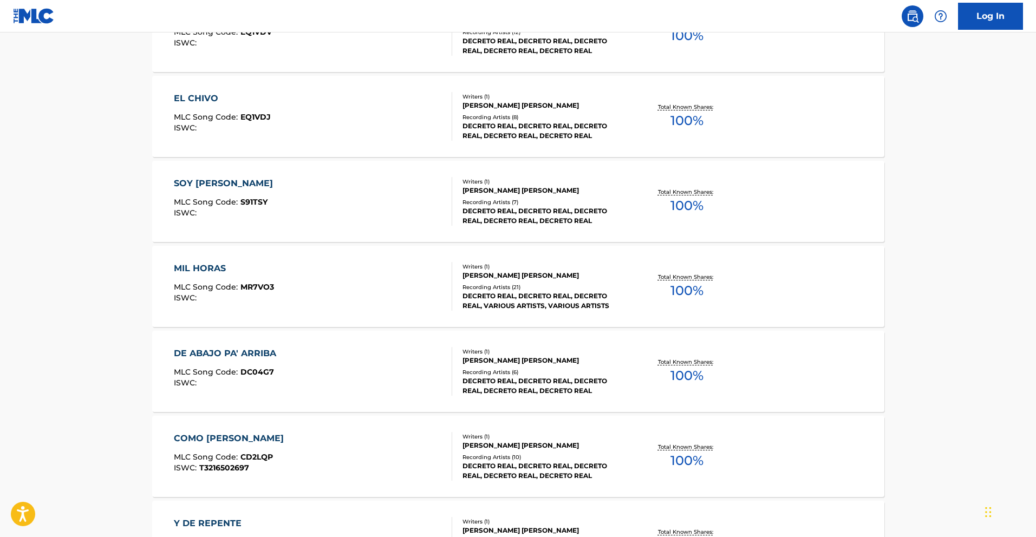
click at [203, 267] on div "MIL HORAS" at bounding box center [224, 268] width 100 height 13
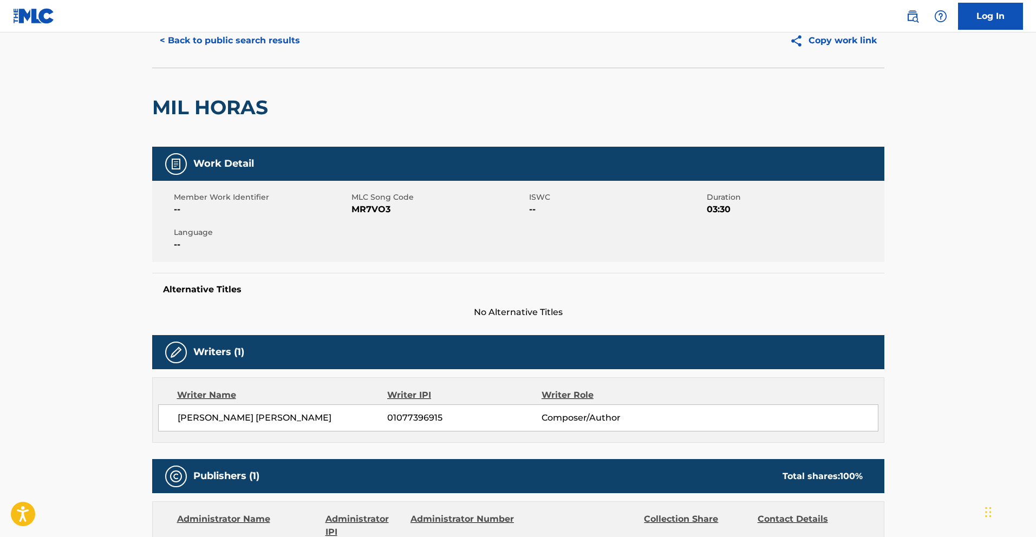
scroll to position [22, 0]
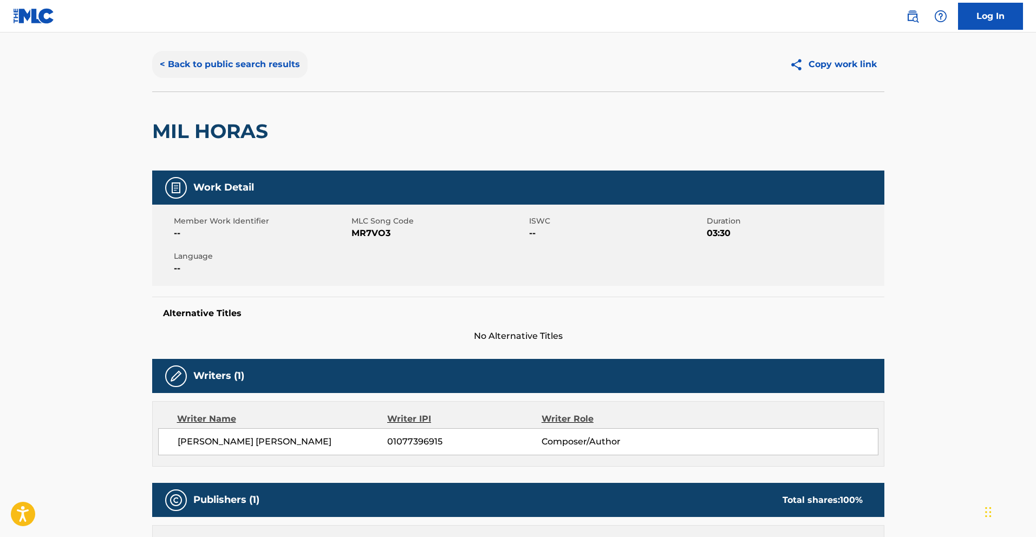
click at [216, 68] on button "< Back to public search results" at bounding box center [229, 64] width 155 height 27
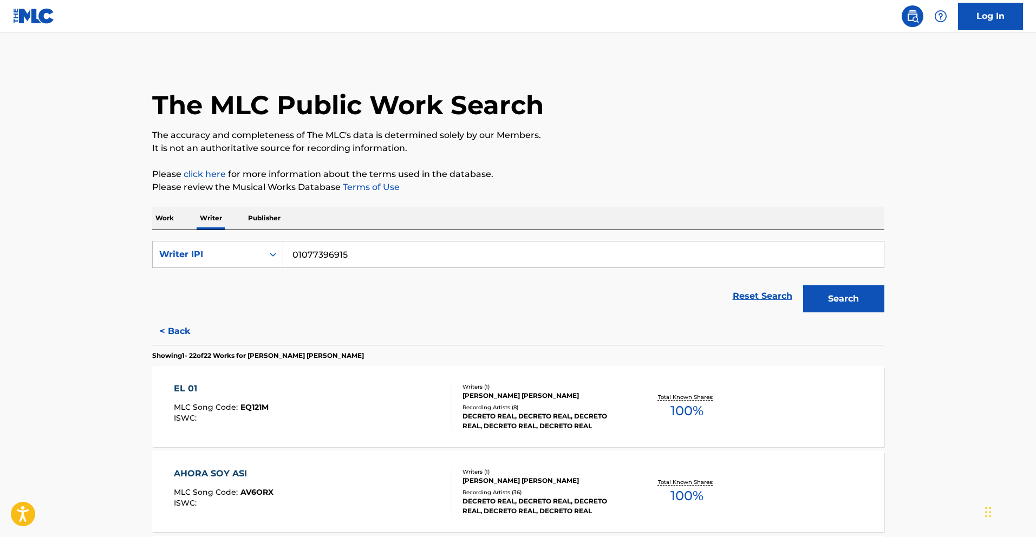
scroll to position [630, 0]
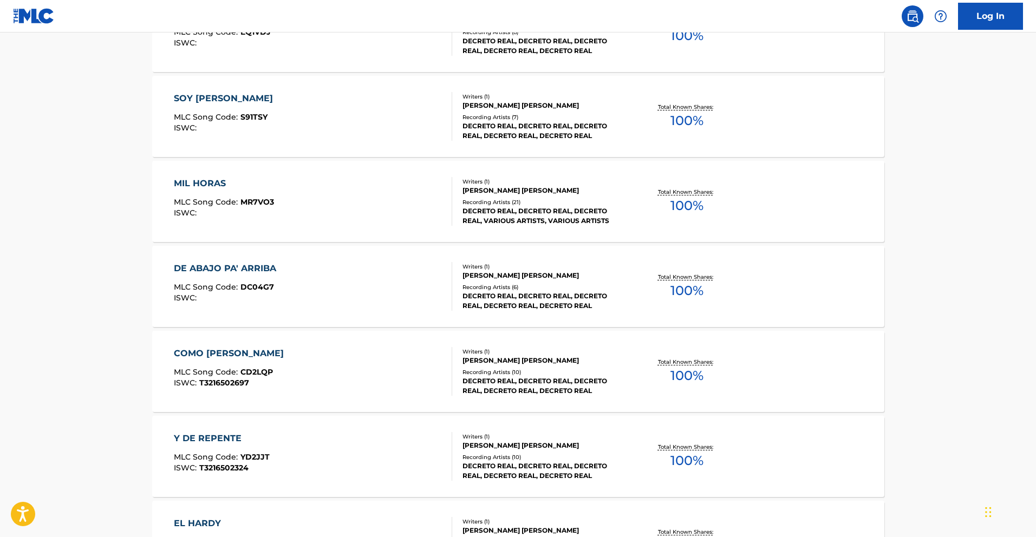
click at [220, 271] on div "DE ABAJO PA' ARRIBA" at bounding box center [228, 268] width 108 height 13
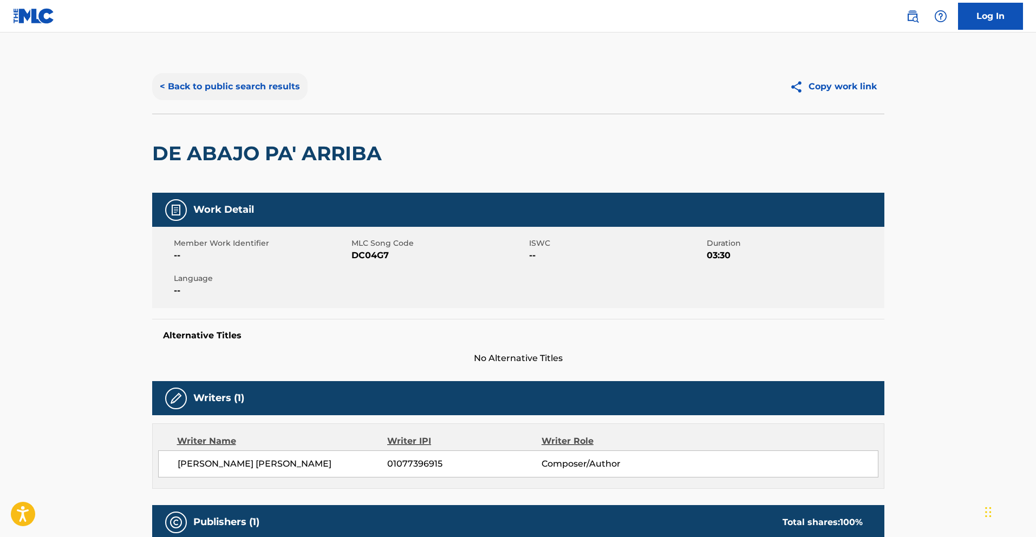
click at [187, 82] on button "< Back to public search results" at bounding box center [229, 86] width 155 height 27
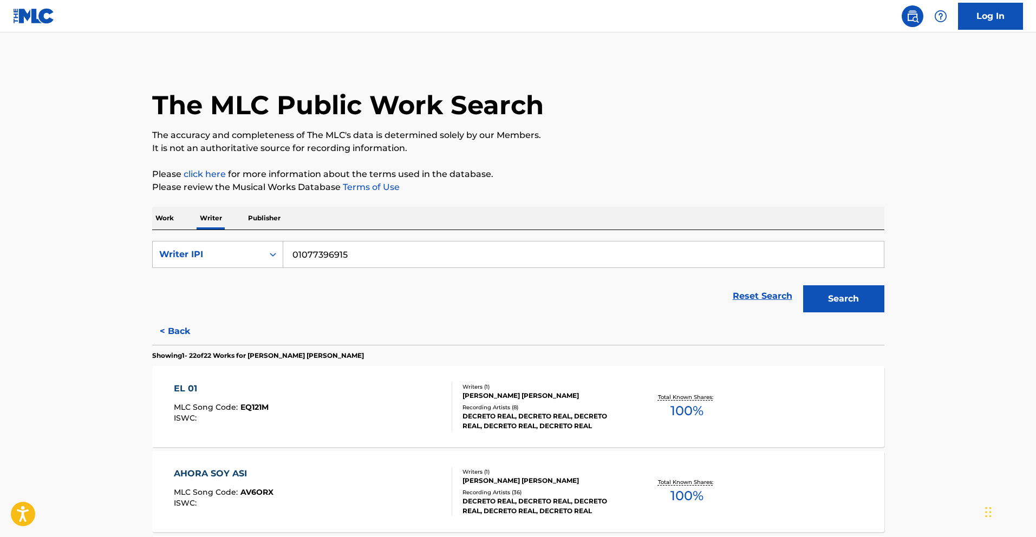
scroll to position [545, 0]
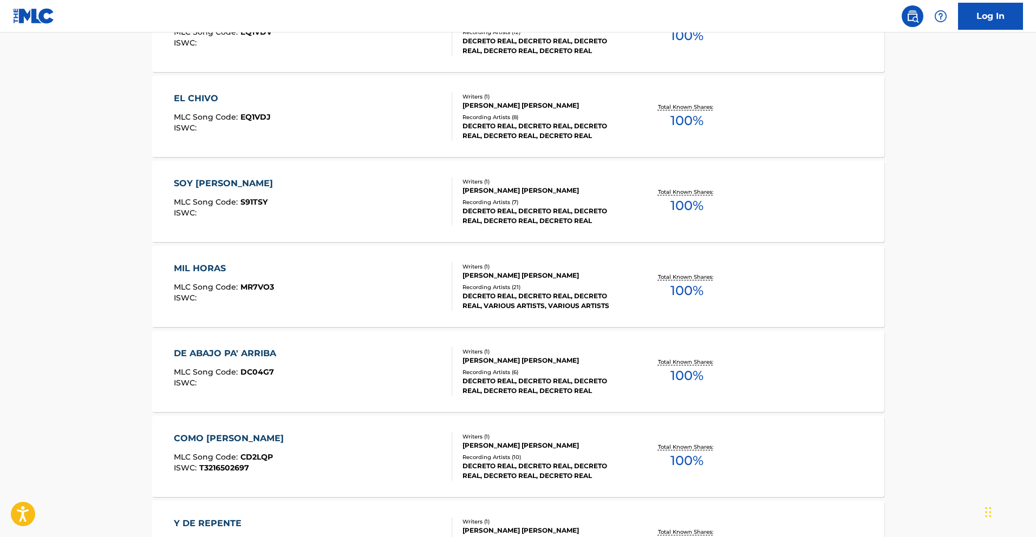
click at [194, 266] on div "MIL HORAS" at bounding box center [224, 268] width 100 height 13
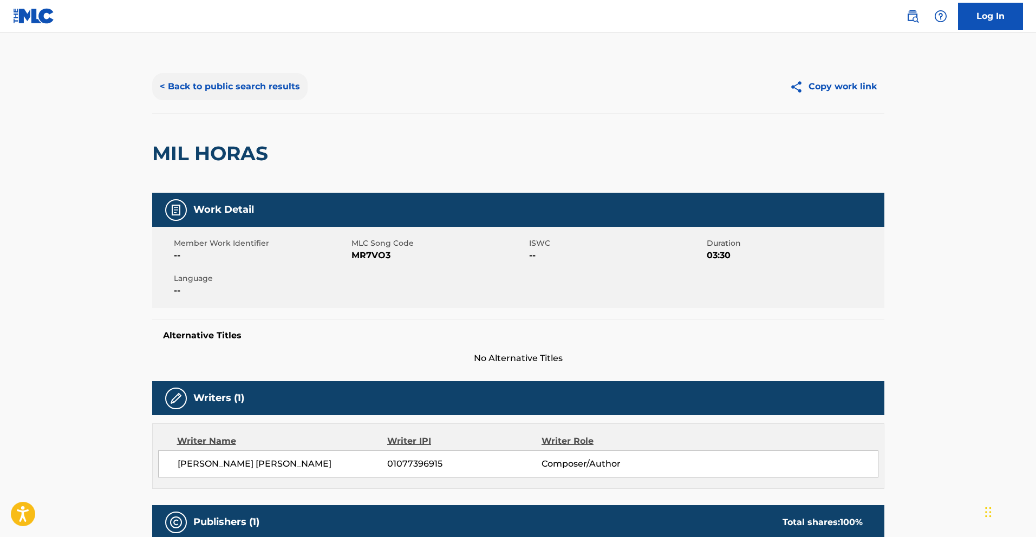
click at [175, 86] on button "< Back to public search results" at bounding box center [229, 86] width 155 height 27
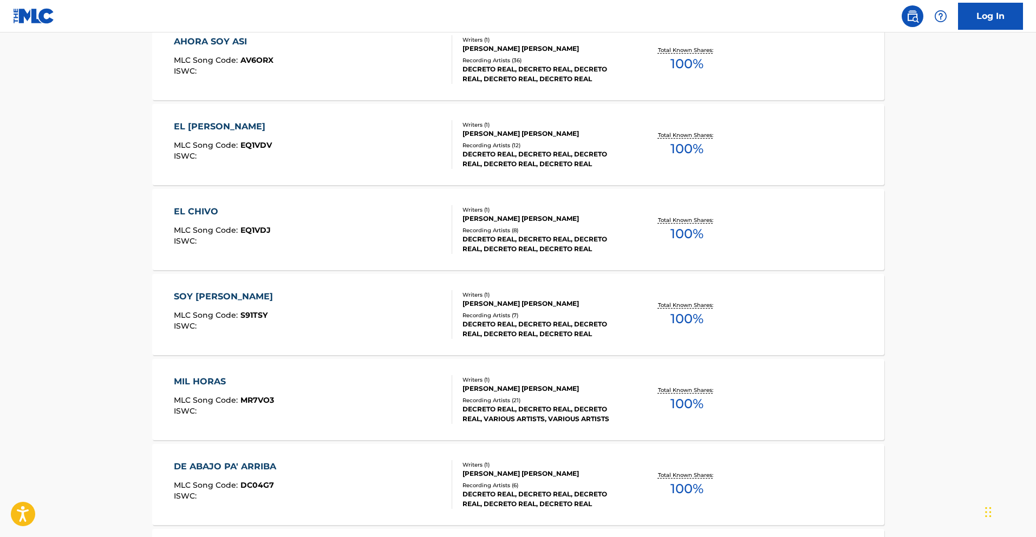
scroll to position [1311, 0]
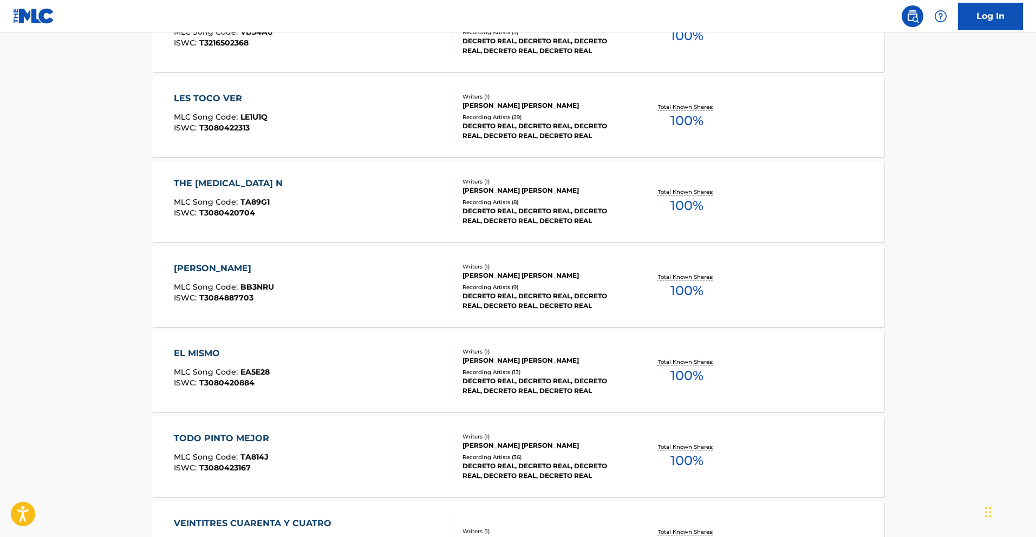
click at [230, 272] on div "[PERSON_NAME]" at bounding box center [224, 268] width 100 height 13
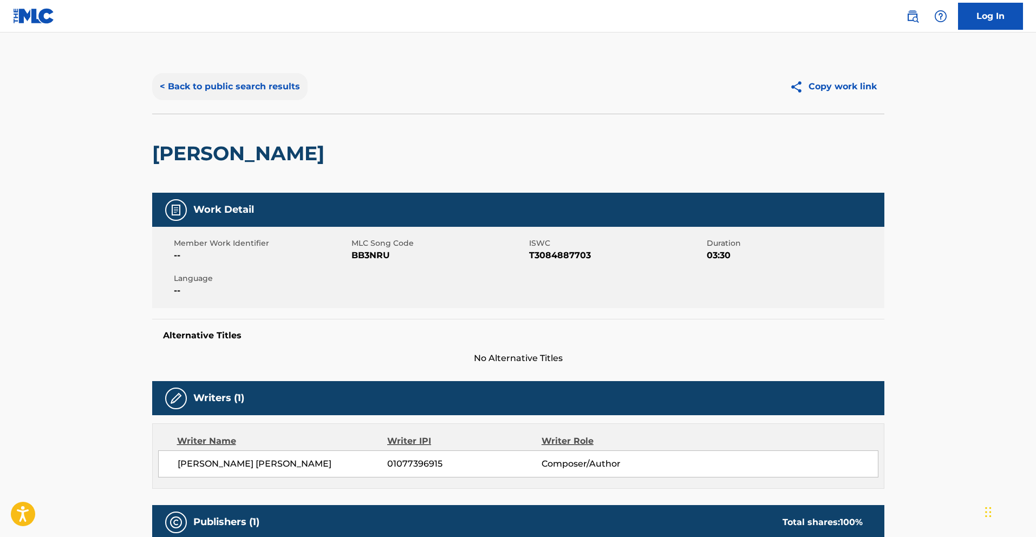
click at [242, 88] on button "< Back to public search results" at bounding box center [229, 86] width 155 height 27
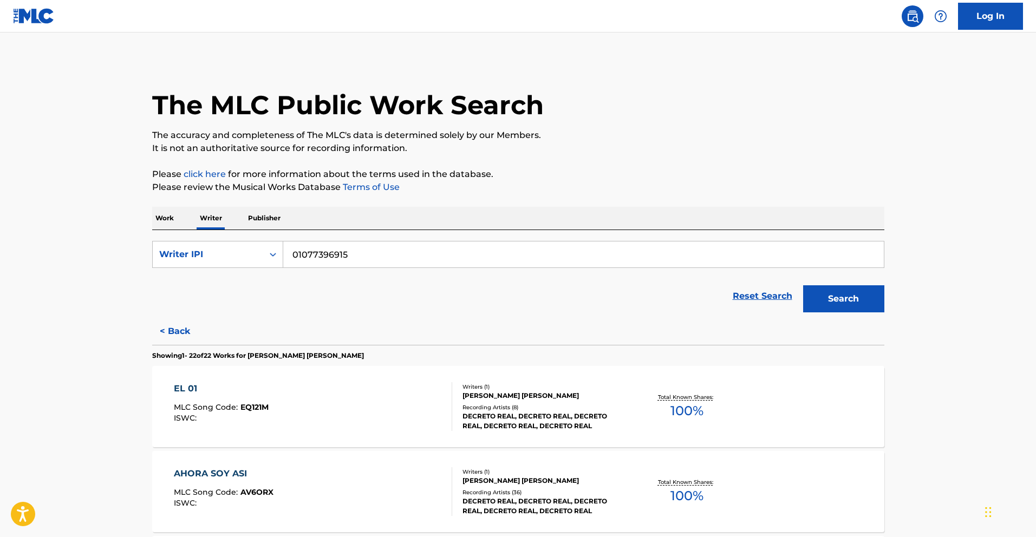
scroll to position [886, 0]
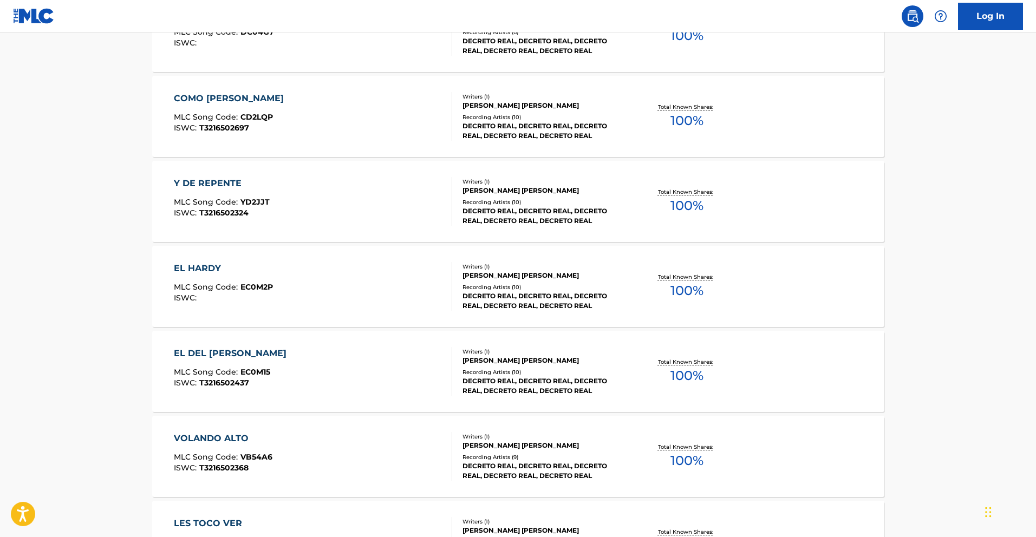
click at [207, 270] on div "EL HARDY" at bounding box center [223, 268] width 99 height 13
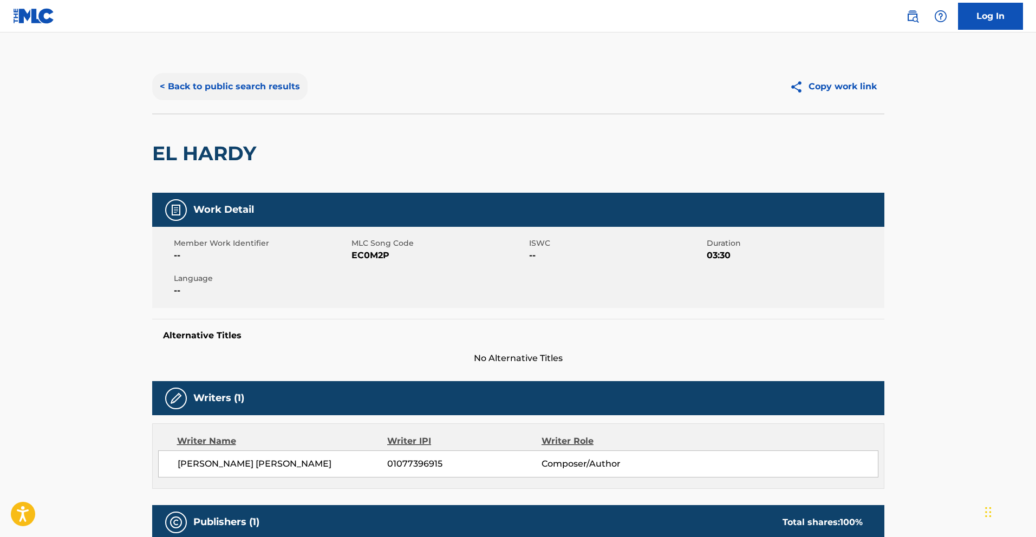
click at [201, 92] on button "< Back to public search results" at bounding box center [229, 86] width 155 height 27
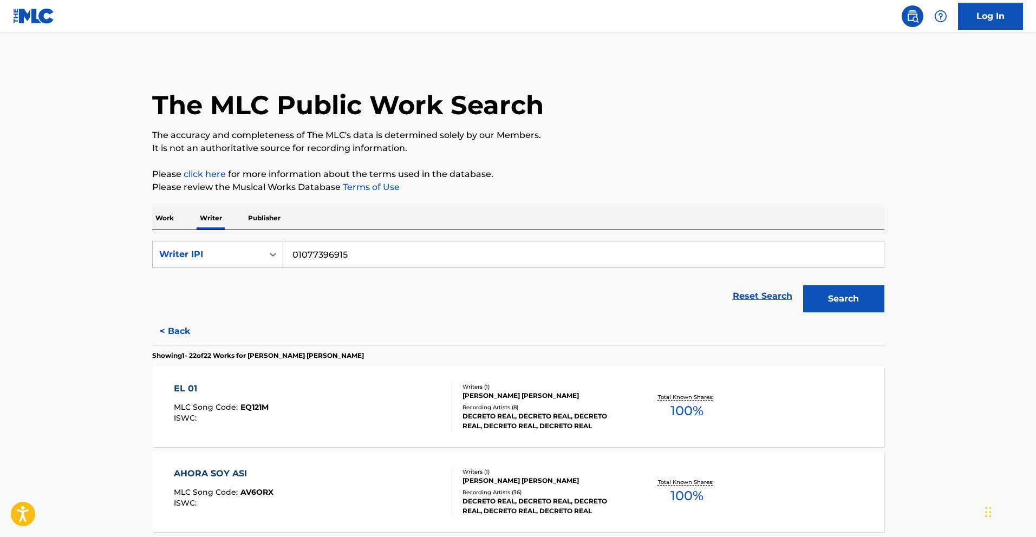
scroll to position [1396, 0]
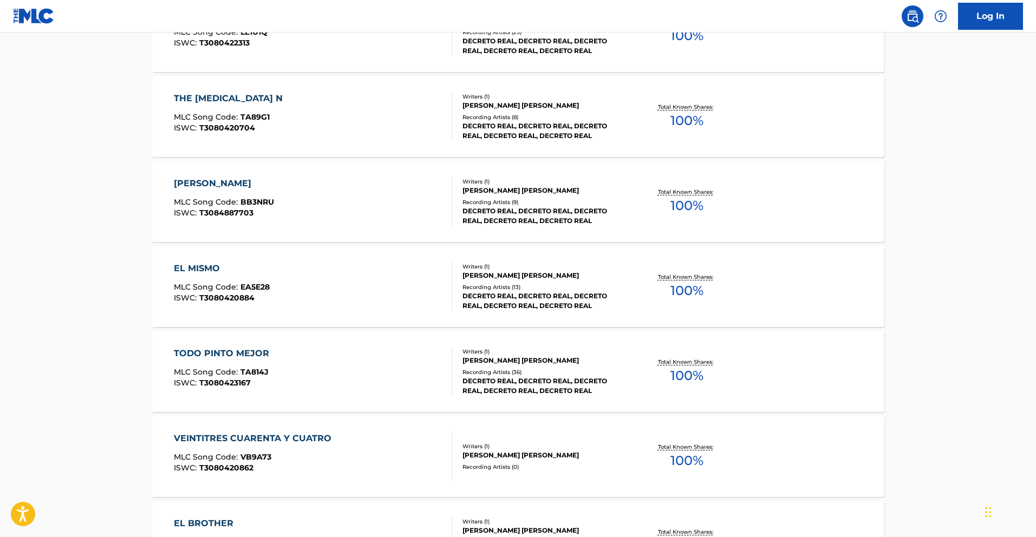
click at [211, 266] on div "EL MISMO" at bounding box center [222, 268] width 96 height 13
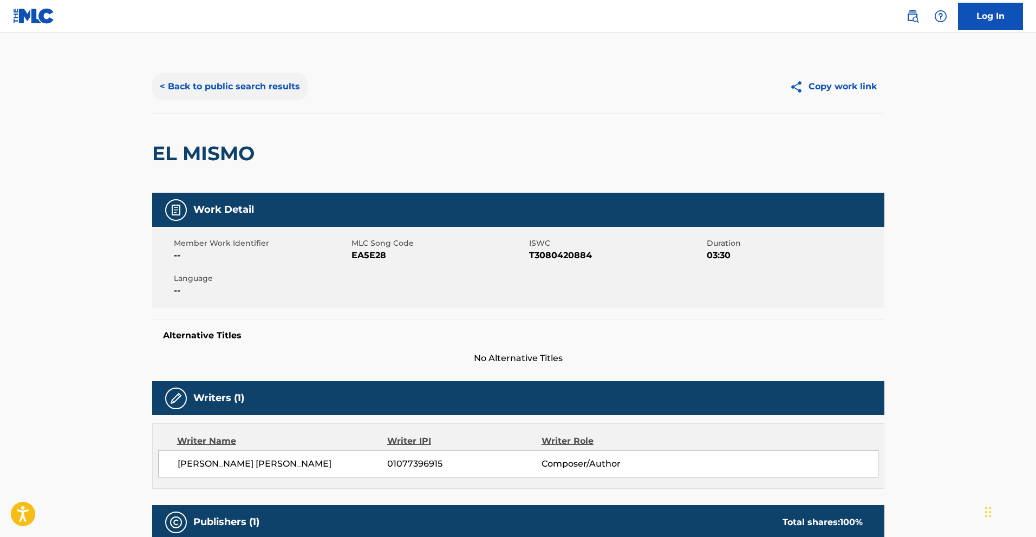
click at [255, 87] on button "< Back to public search results" at bounding box center [229, 86] width 155 height 27
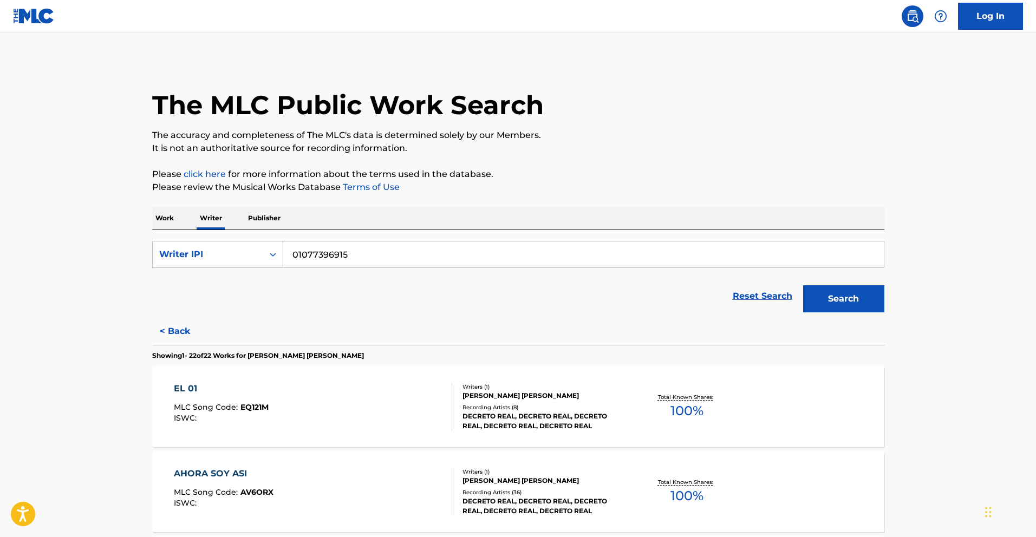
scroll to position [1736, 0]
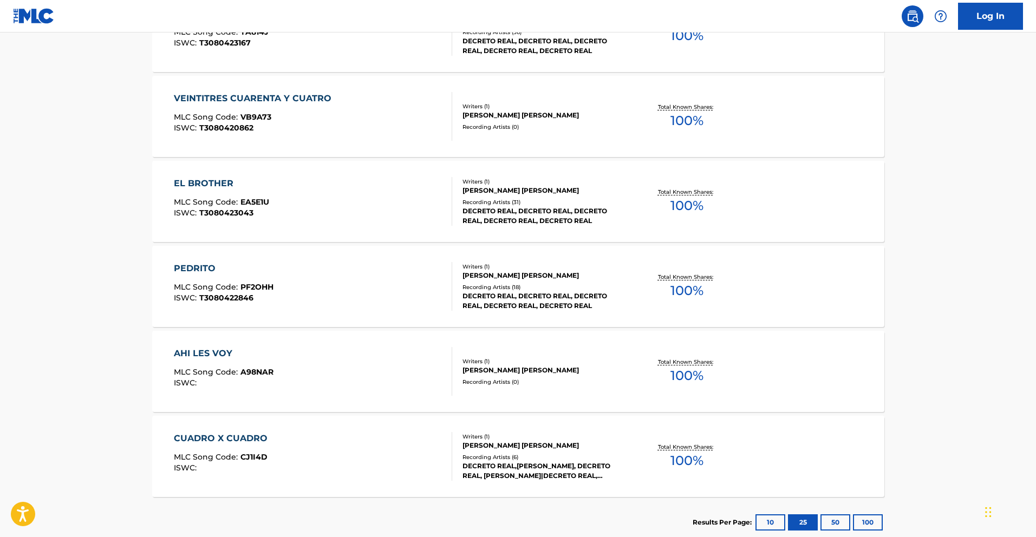
click at [222, 269] on div "PEDRITO" at bounding box center [224, 268] width 100 height 13
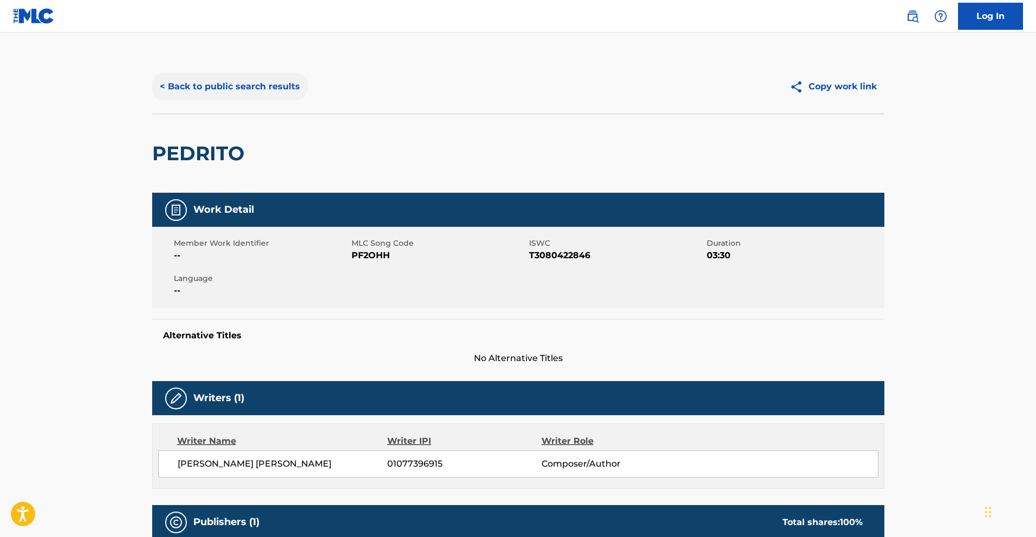
click at [232, 88] on button "< Back to public search results" at bounding box center [229, 86] width 155 height 27
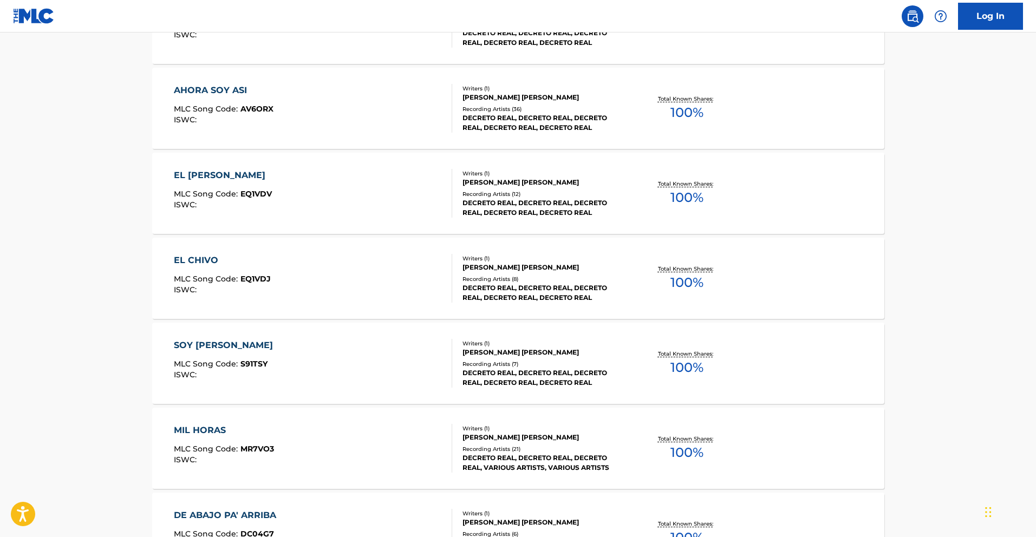
scroll to position [1651, 0]
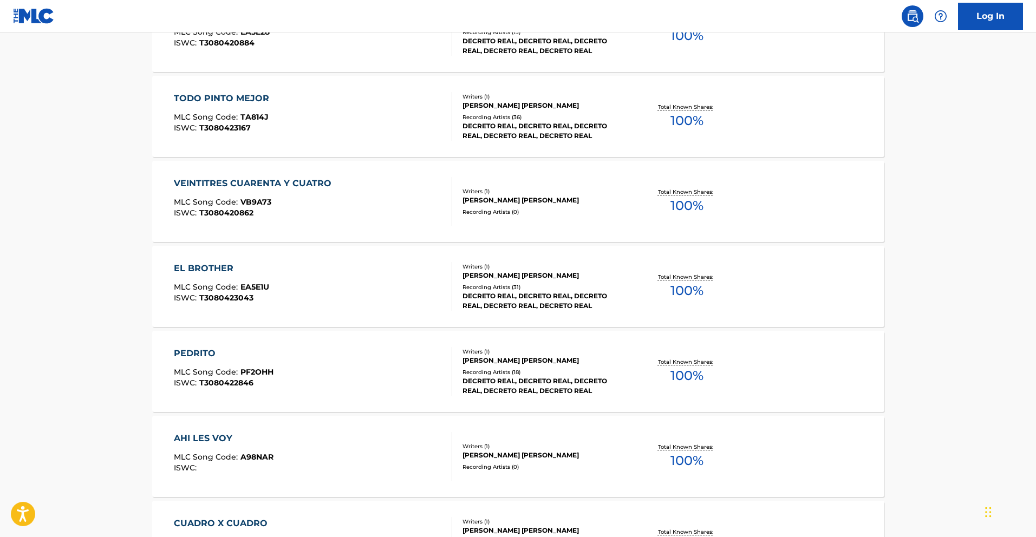
click at [211, 264] on div "EL BROTHER" at bounding box center [221, 268] width 95 height 13
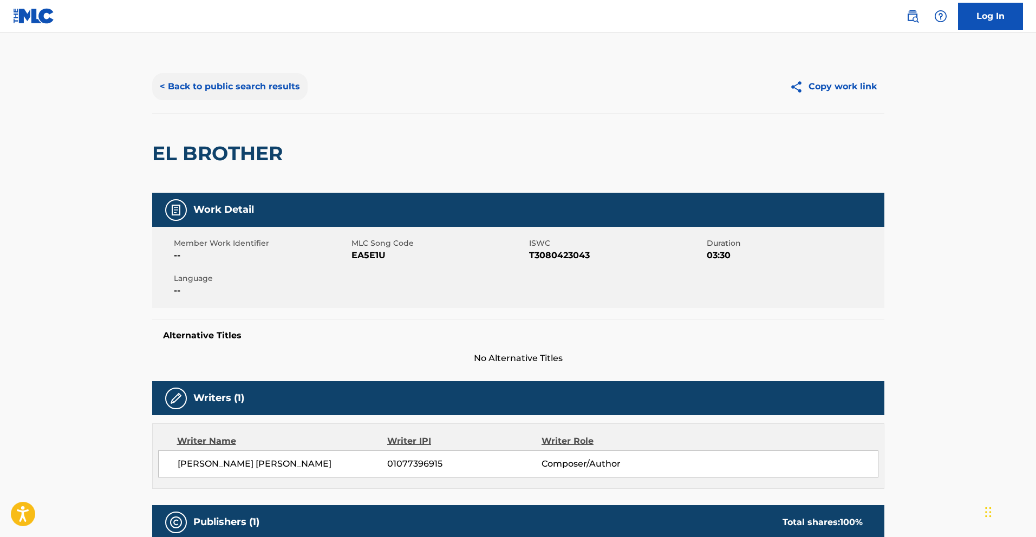
click at [160, 80] on button "< Back to public search results" at bounding box center [229, 86] width 155 height 27
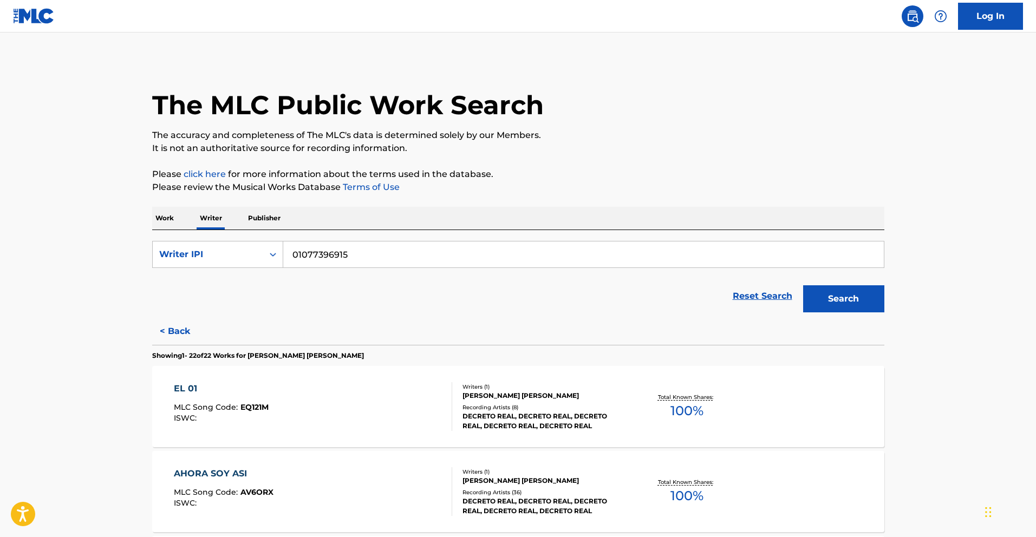
scroll to position [1481, 0]
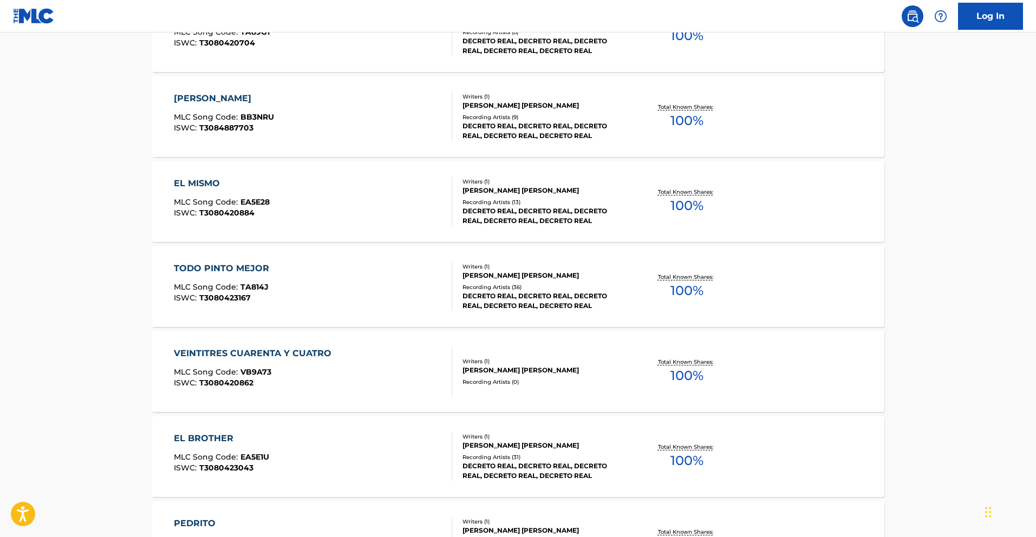
click at [233, 272] on div "TODO PINTO MEJOR" at bounding box center [224, 268] width 101 height 13
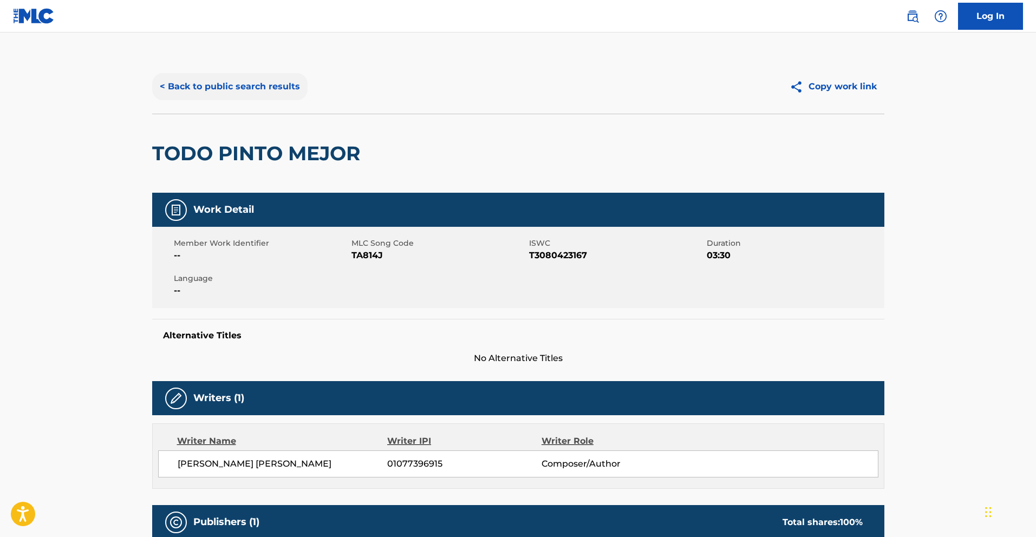
click at [219, 83] on button "< Back to public search results" at bounding box center [229, 86] width 155 height 27
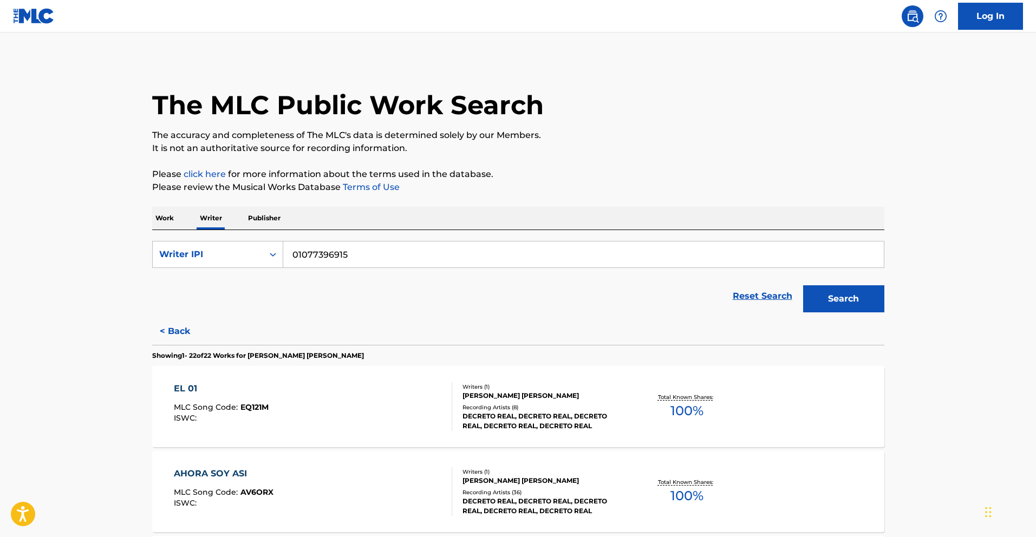
scroll to position [715, 0]
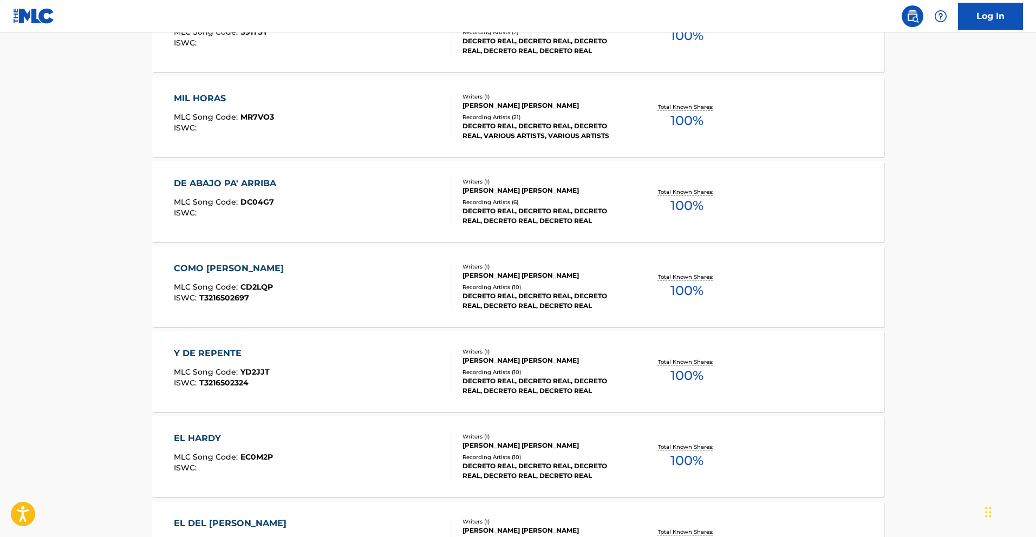
click at [217, 272] on div "COMO [PERSON_NAME]" at bounding box center [231, 268] width 115 height 13
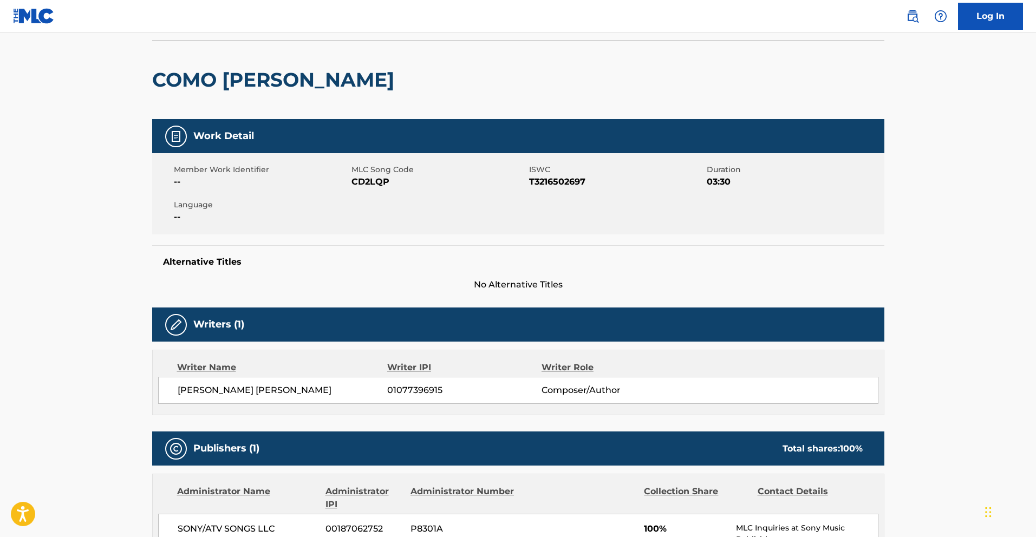
scroll to position [35, 0]
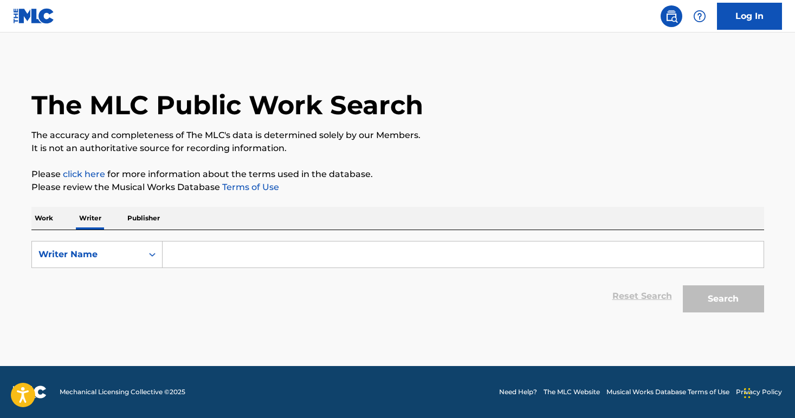
click at [124, 262] on div "Writer Name" at bounding box center [87, 254] width 110 height 21
click at [114, 286] on div "Writer IPI" at bounding box center [97, 281] width 130 height 27
click at [222, 264] on input "Search Form" at bounding box center [462, 255] width 601 height 26
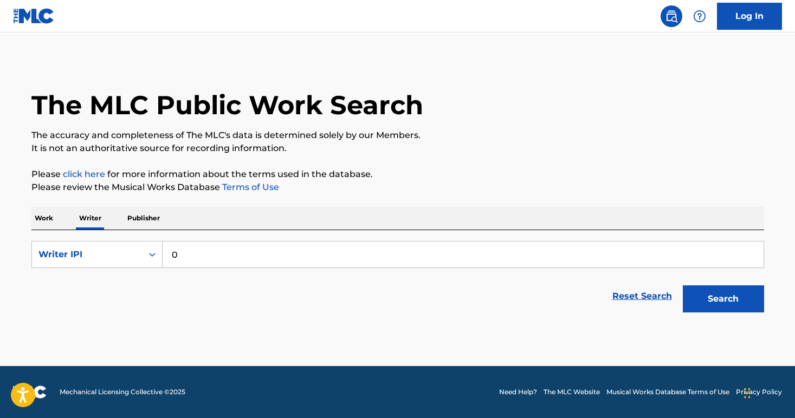
paste input "1077396915"
type input "01077396915"
click at [734, 291] on button "Search" at bounding box center [722, 298] width 81 height 27
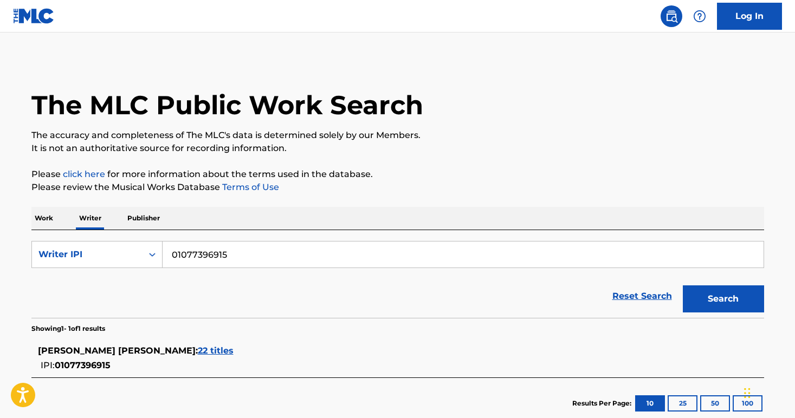
click at [214, 351] on span "22 titles" at bounding box center [216, 351] width 36 height 10
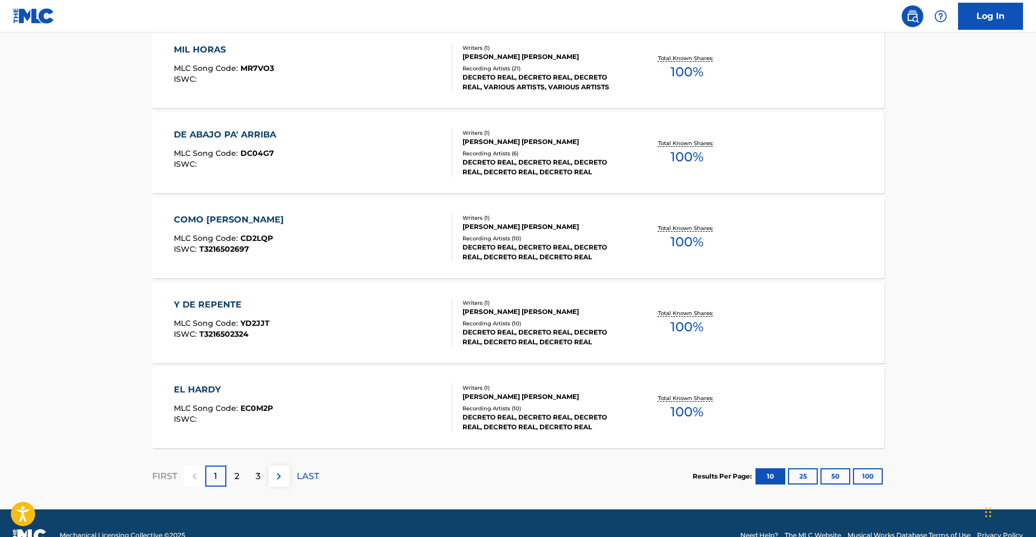
scroll to position [789, 0]
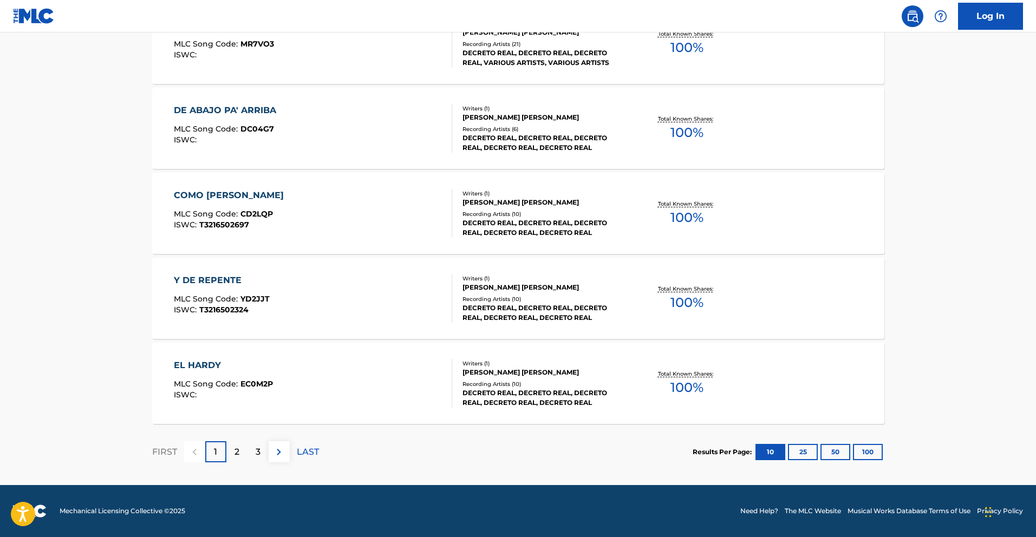
click at [222, 206] on div "COMO [PERSON_NAME] MLC Song Code : CD2LQP ISWC : T3216502697" at bounding box center [231, 213] width 115 height 49
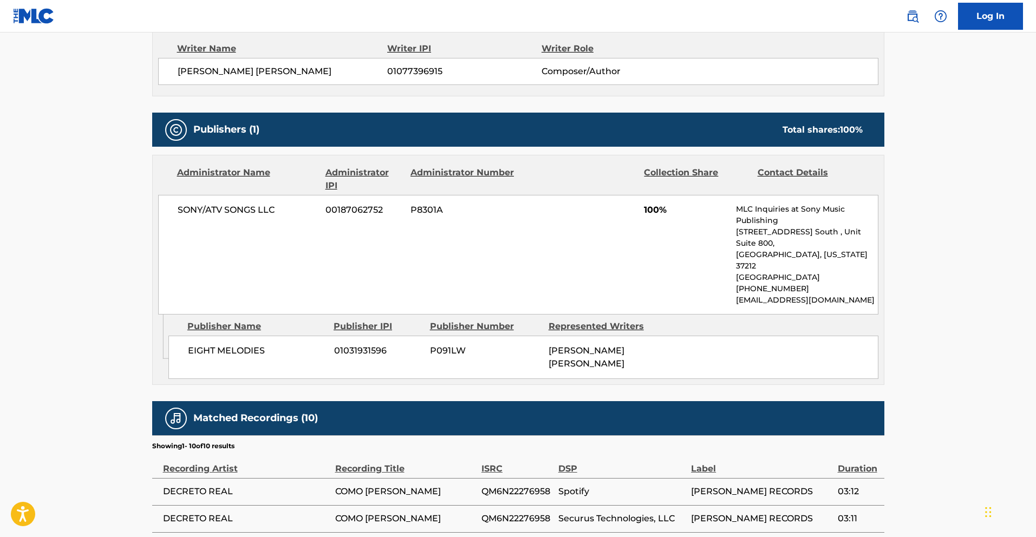
scroll to position [404, 0]
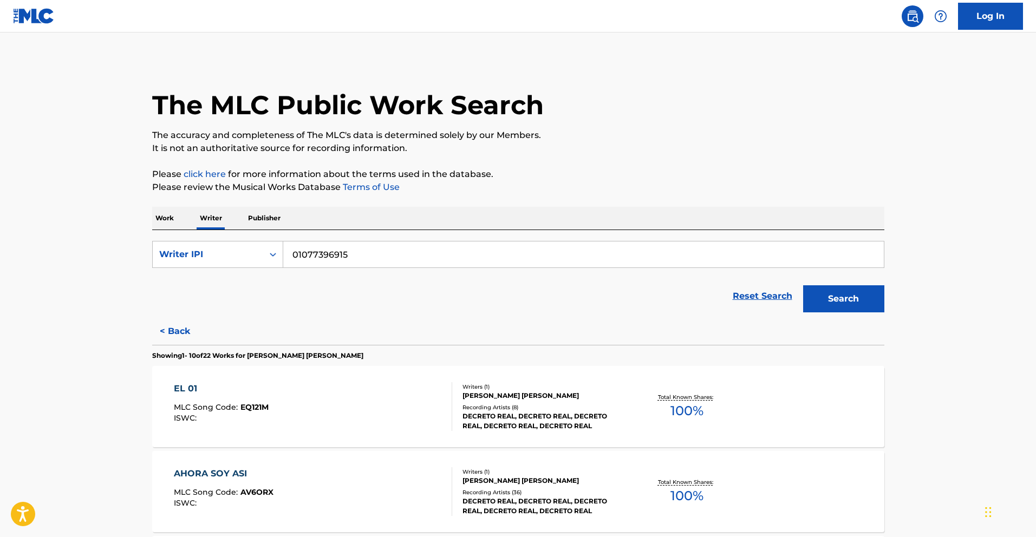
click at [291, 396] on div "EL 01 MLC Song Code : EQ121M ISWC :" at bounding box center [313, 406] width 278 height 49
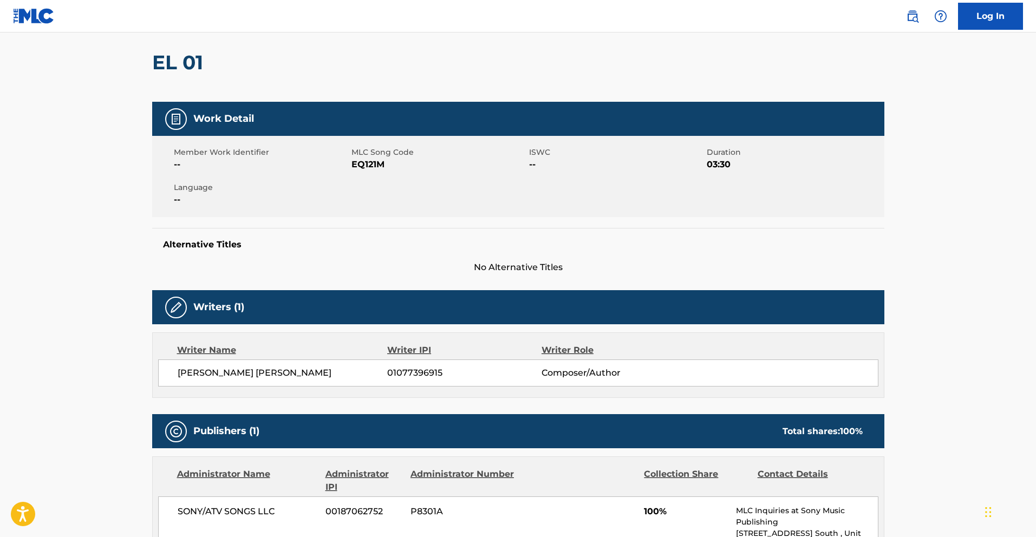
scroll to position [89, 0]
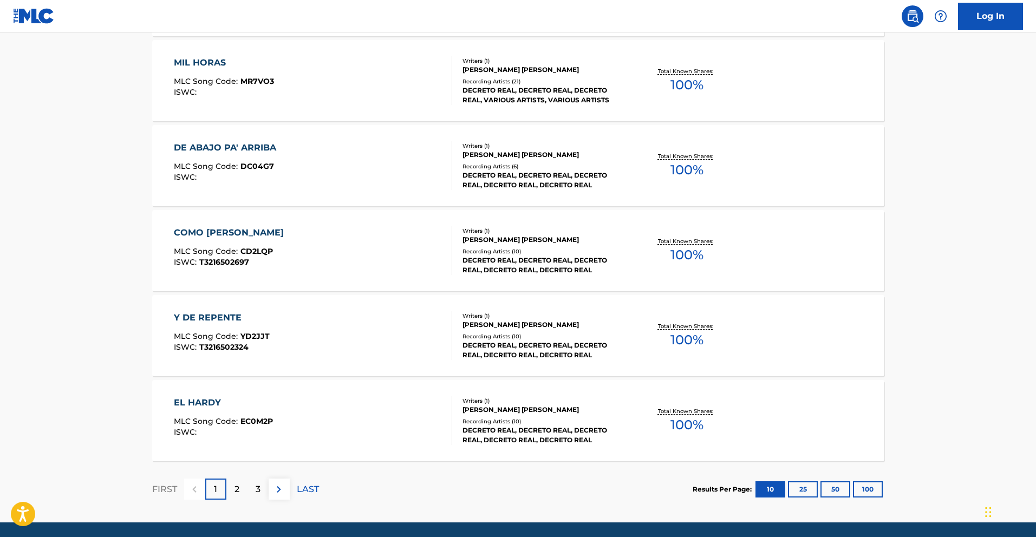
scroll to position [789, 0]
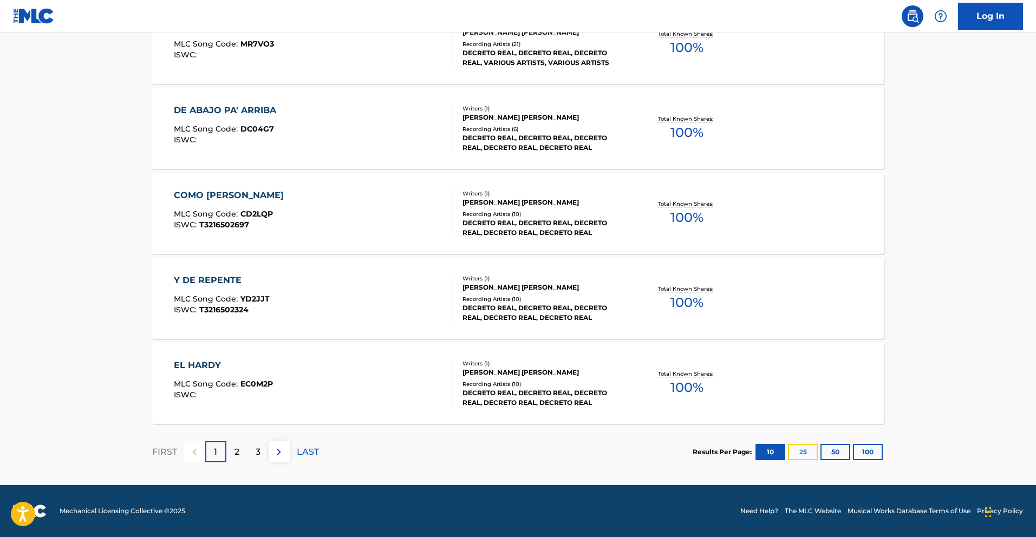
click at [794, 418] on button "25" at bounding box center [803, 452] width 30 height 16
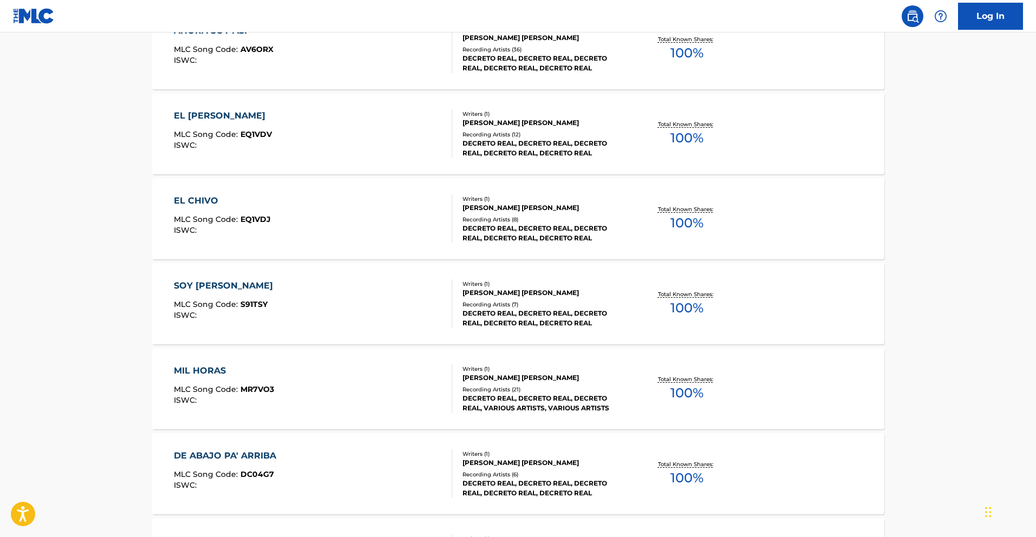
scroll to position [1804, 0]
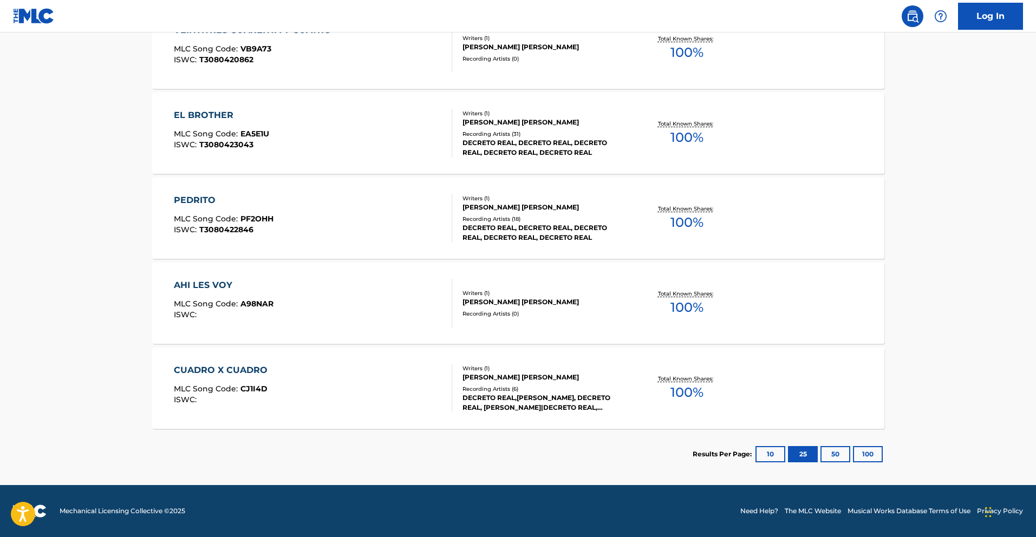
click at [253, 383] on div "CUADRO X CUADRO MLC Song Code : CJ1I4D ISWC :" at bounding box center [223, 388] width 99 height 49
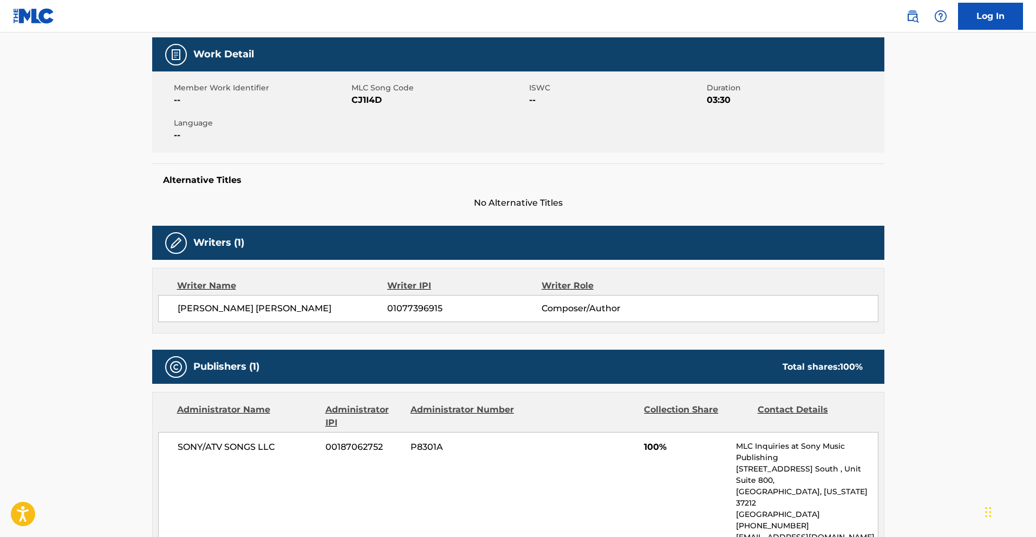
scroll to position [141, 0]
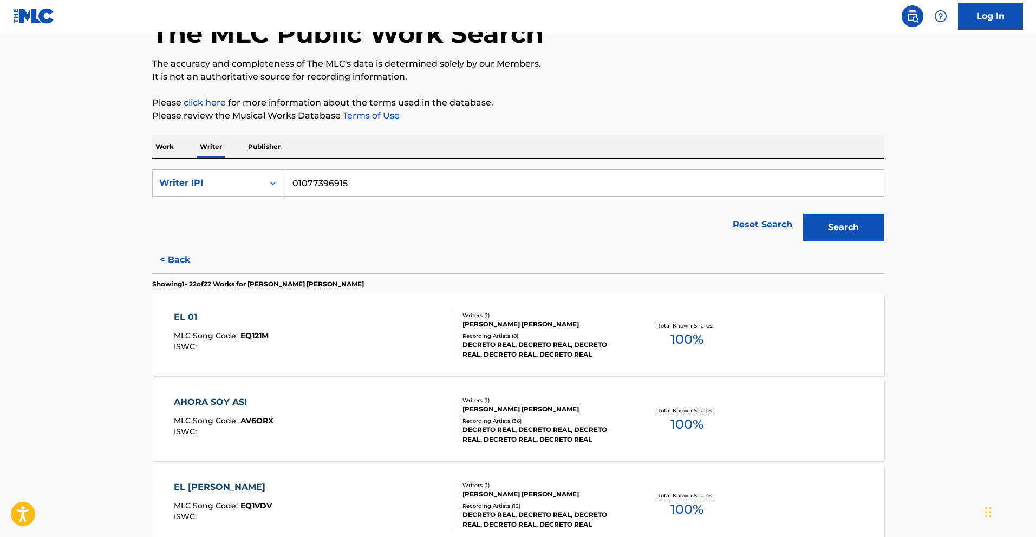
scroll to position [116, 0]
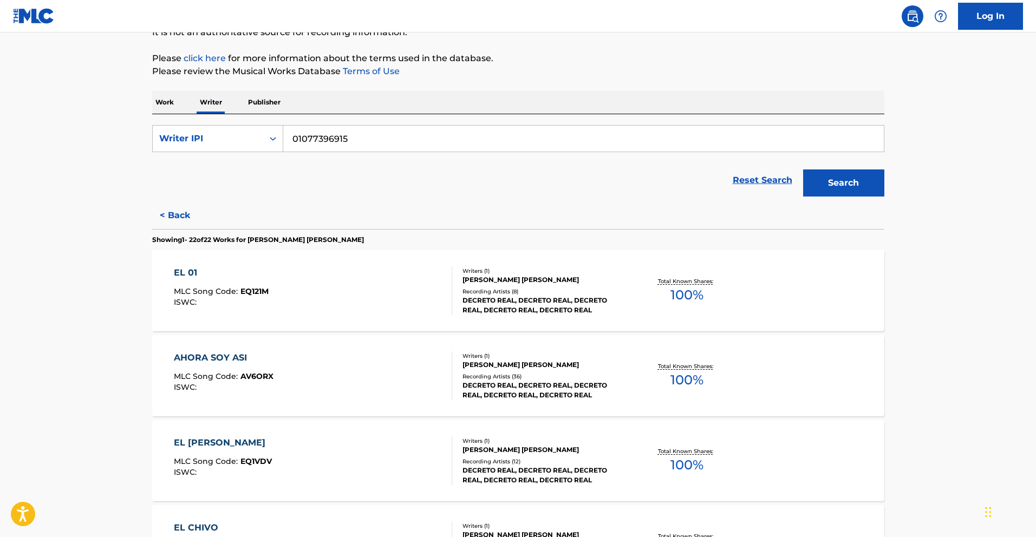
click at [231, 356] on div "AHORA SOY ASI" at bounding box center [224, 357] width 100 height 13
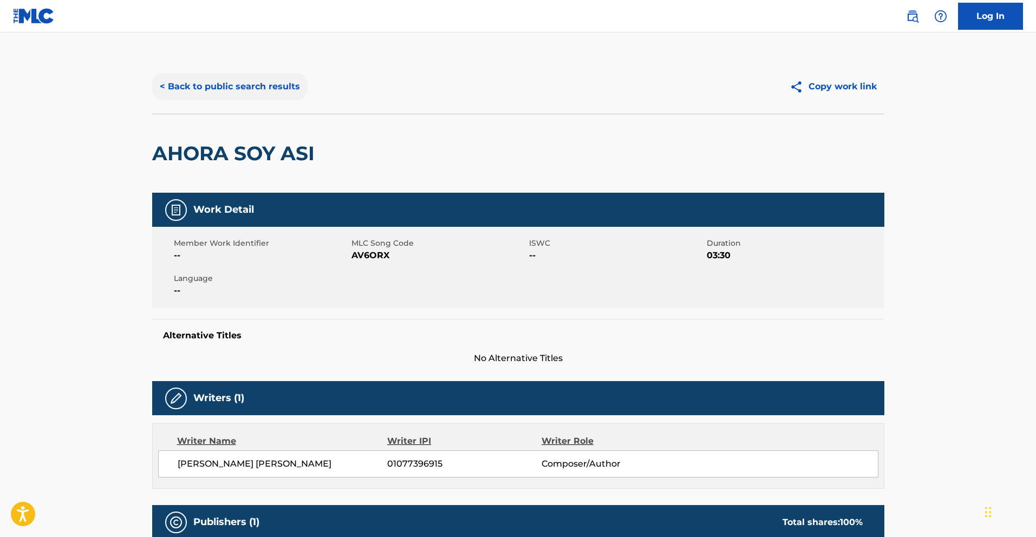
click at [197, 87] on button "< Back to public search results" at bounding box center [229, 86] width 155 height 27
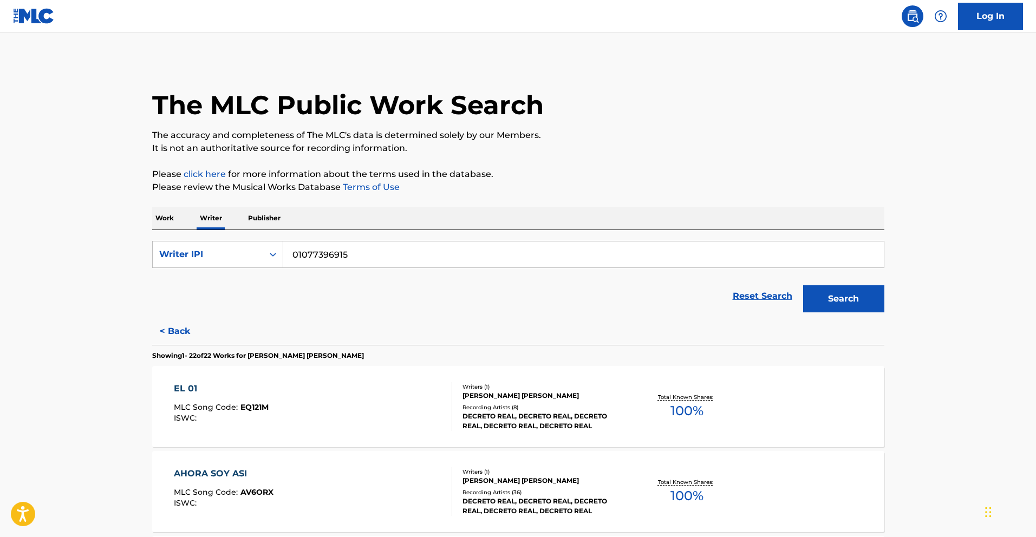
scroll to position [460, 0]
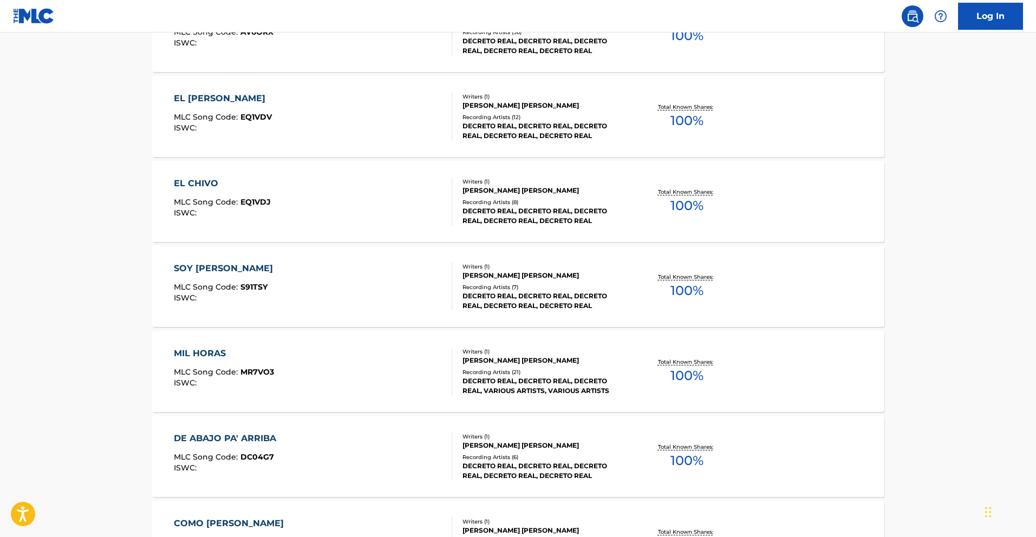
click at [203, 272] on div "SOY [PERSON_NAME]" at bounding box center [226, 268] width 105 height 13
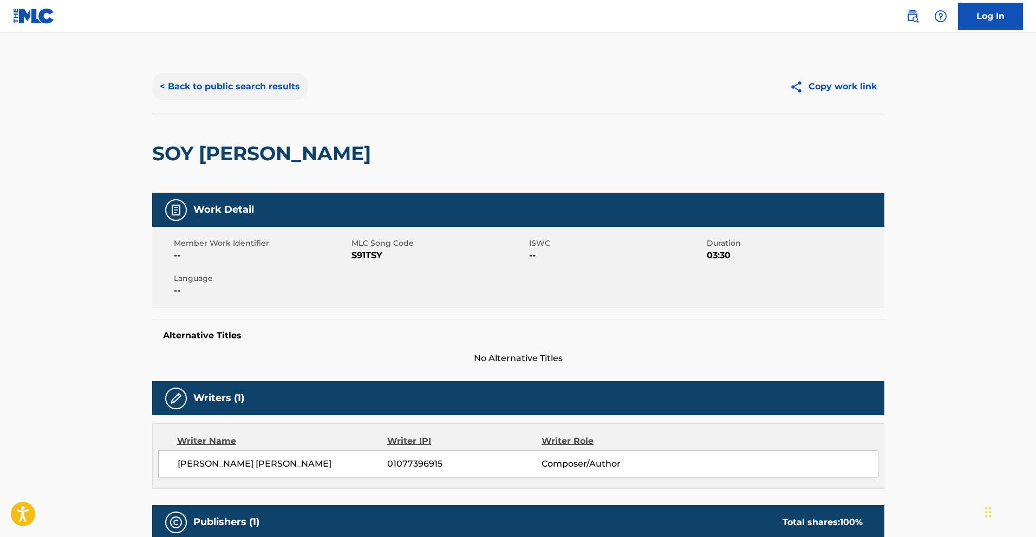
click at [236, 86] on button "< Back to public search results" at bounding box center [229, 86] width 155 height 27
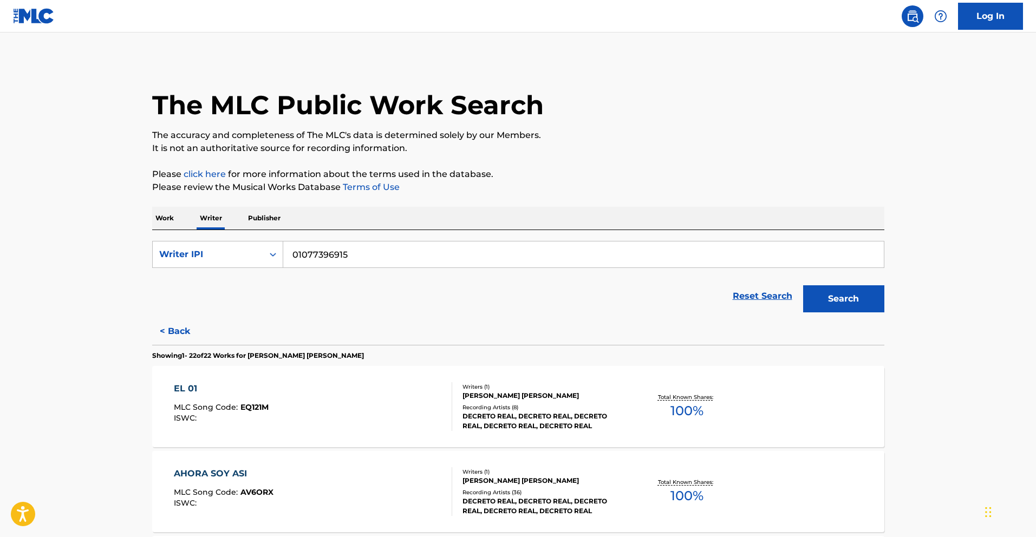
scroll to position [971, 0]
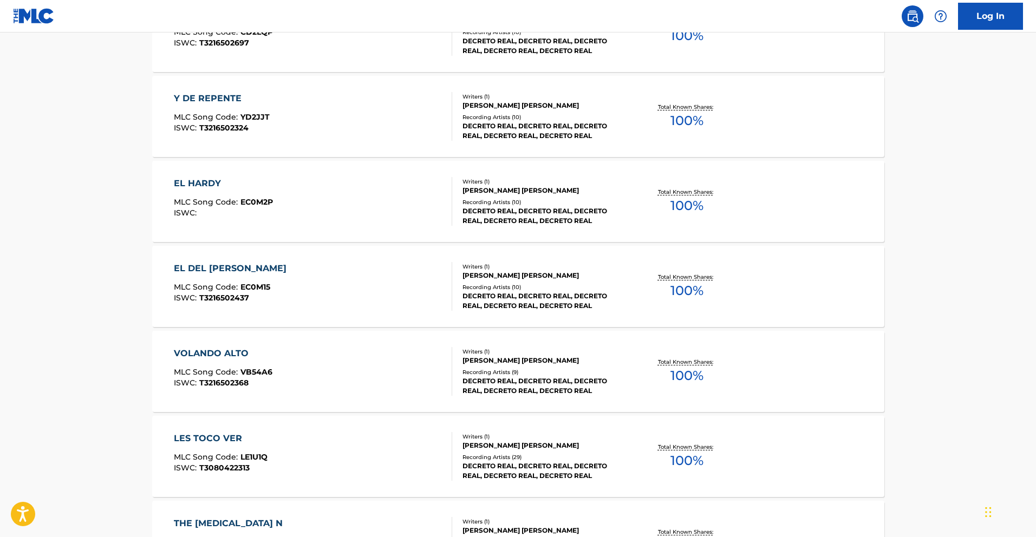
click at [256, 279] on div "EL DEL [PERSON_NAME] MLC Song Code : EC0M15 ISWC : T3216502437" at bounding box center [233, 286] width 118 height 49
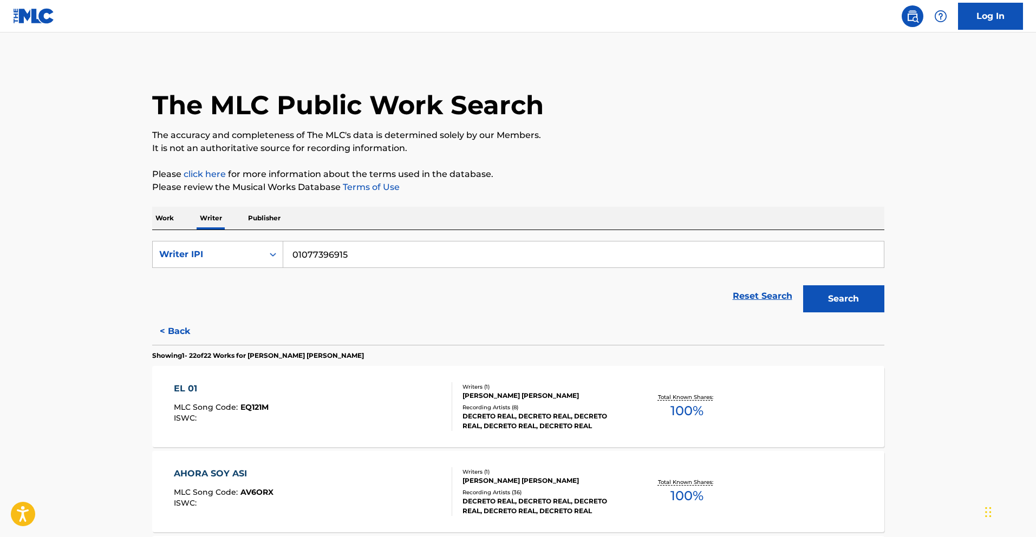
scroll to position [290, 0]
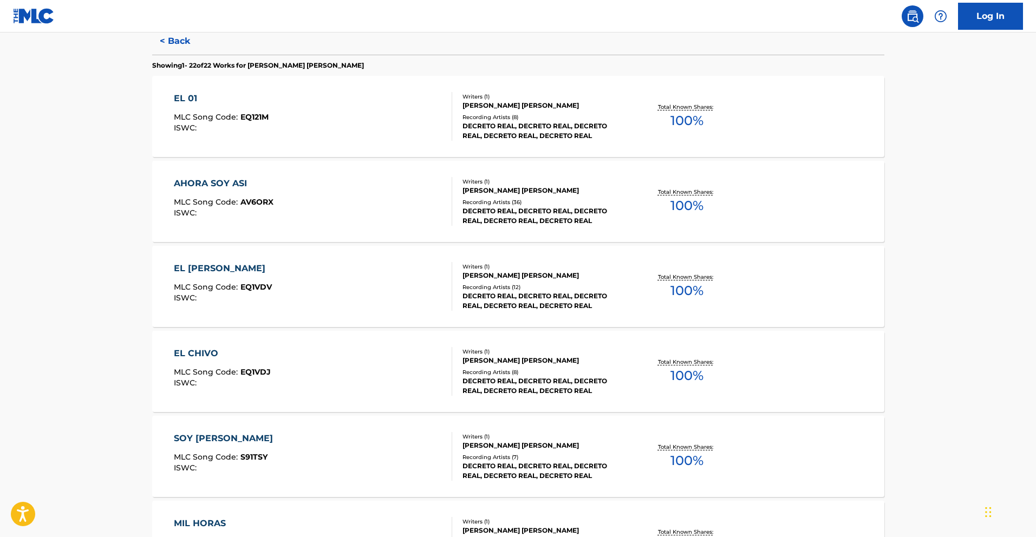
click at [223, 273] on div "EL [PERSON_NAME]" at bounding box center [223, 268] width 98 height 13
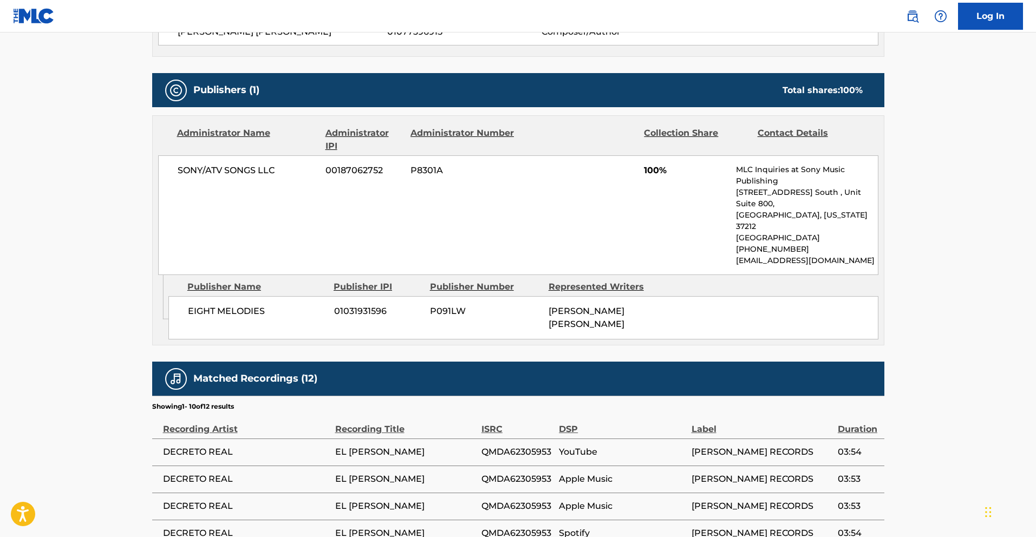
scroll to position [428, 0]
